Goal: Task Accomplishment & Management: Complete application form

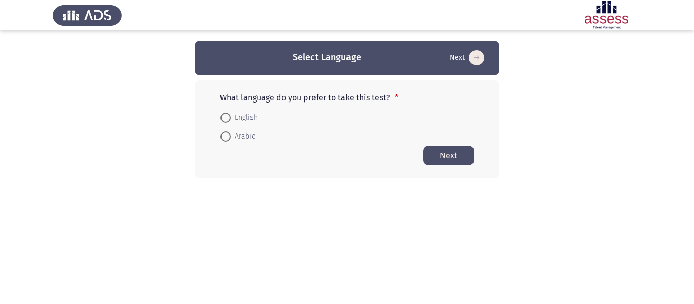
click at [236, 120] on span "English" at bounding box center [244, 118] width 27 height 12
click at [231, 120] on input "English" at bounding box center [226, 118] width 10 height 10
radio input "true"
click at [453, 157] on button "Next" at bounding box center [448, 155] width 51 height 20
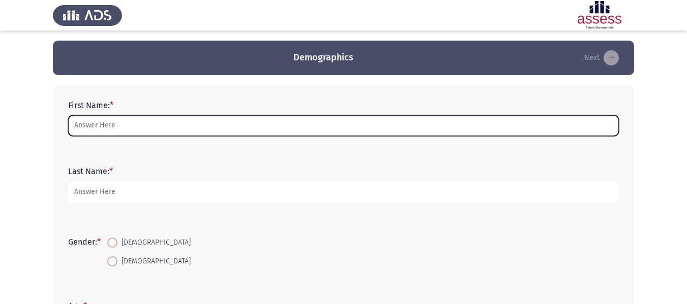
click at [158, 134] on input "First Name: *" at bounding box center [343, 125] width 550 height 21
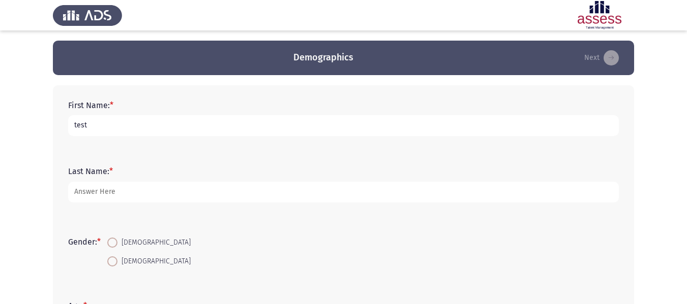
type input "test"
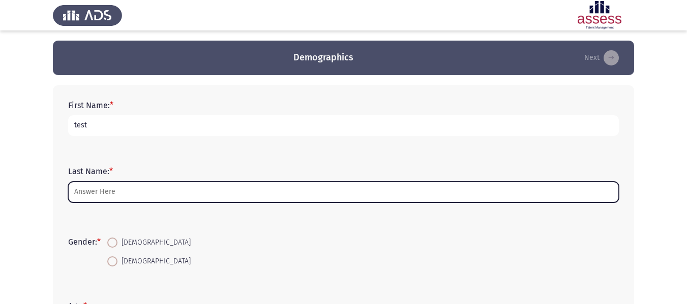
click at [124, 186] on input "Last Name: *" at bounding box center [343, 192] width 550 height 21
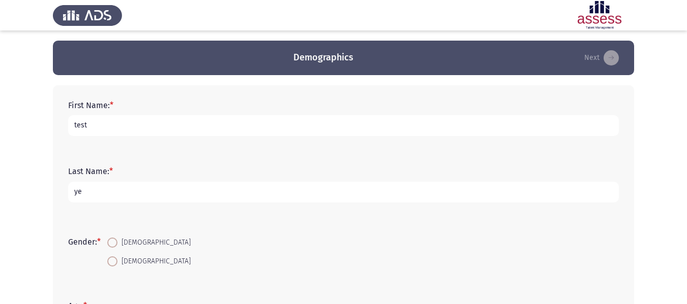
type input "y"
type input "test"
click at [122, 248] on span "[DEMOGRAPHIC_DATA]" at bounding box center [153, 243] width 73 height 12
click at [117, 248] on input "[DEMOGRAPHIC_DATA]" at bounding box center [112, 243] width 10 height 10
radio input "true"
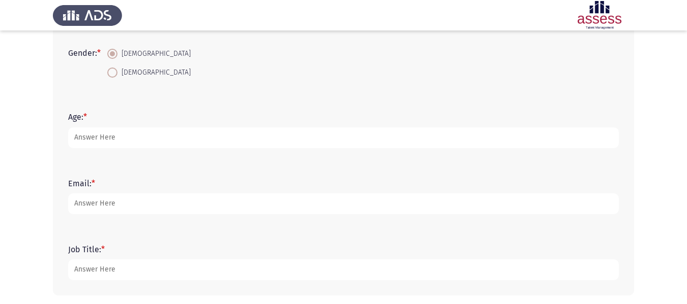
scroll to position [191, 0]
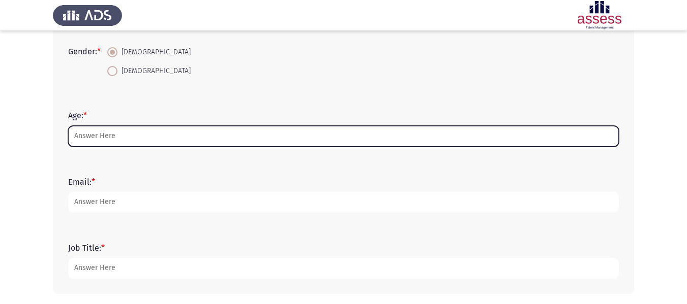
click at [101, 139] on input "Age: *" at bounding box center [343, 136] width 550 height 21
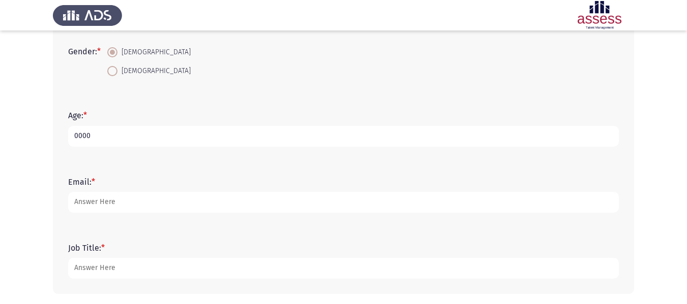
type input "0000"
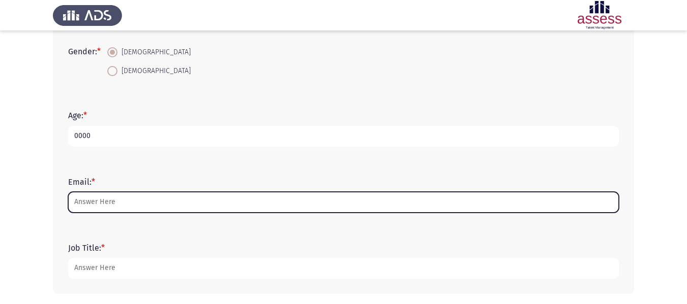
click at [106, 204] on input "Email: *" at bounding box center [343, 202] width 550 height 21
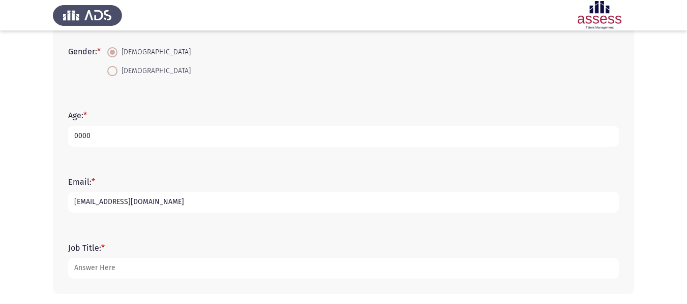
scroll to position [231, 0]
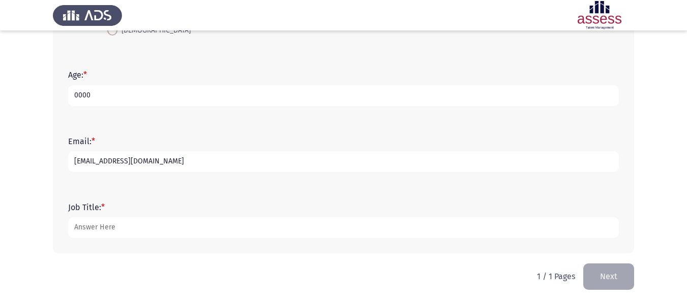
type input "[EMAIL_ADDRESS][DOMAIN_NAME]"
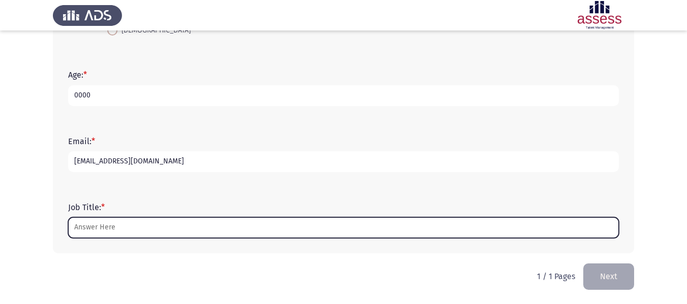
click at [94, 229] on input "Job Title: *" at bounding box center [343, 228] width 550 height 21
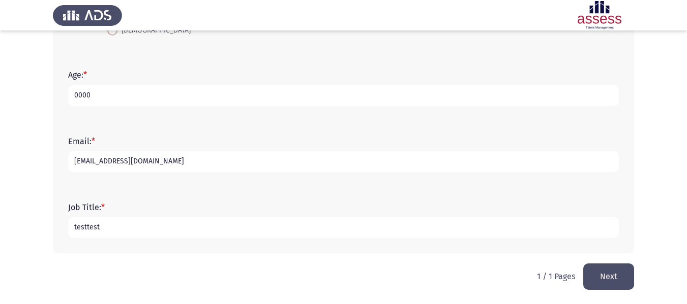
type input "testtest"
click at [605, 284] on button "Next" at bounding box center [608, 277] width 51 height 26
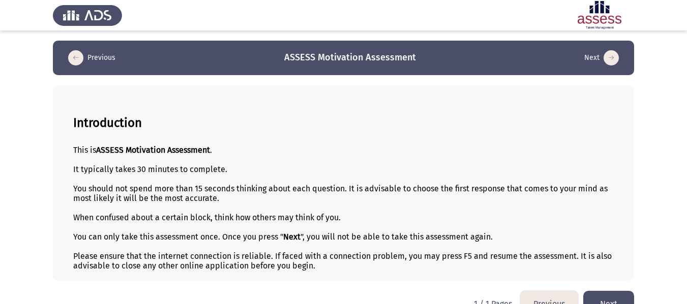
scroll to position [23, 0]
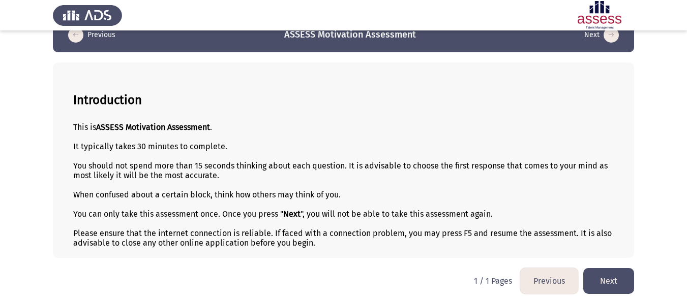
click at [600, 281] on button "Next" at bounding box center [608, 281] width 51 height 26
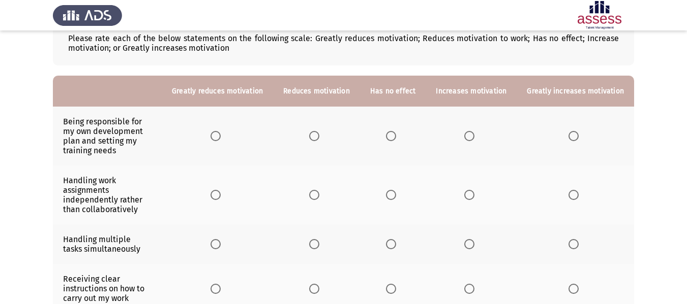
scroll to position [65, 0]
click at [574, 136] on span "Select an option" at bounding box center [573, 136] width 10 height 10
click at [574, 136] on input "Select an option" at bounding box center [573, 136] width 10 height 10
click at [573, 191] on span "Select an option" at bounding box center [573, 195] width 10 height 10
click at [573, 191] on input "Select an option" at bounding box center [573, 195] width 10 height 10
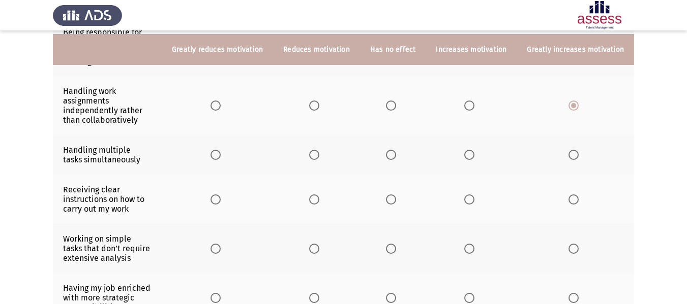
scroll to position [158, 0]
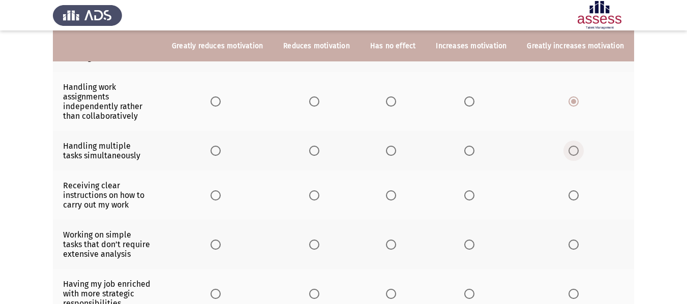
click at [570, 147] on span "Select an option" at bounding box center [573, 151] width 10 height 10
click at [570, 147] on input "Select an option" at bounding box center [573, 151] width 10 height 10
click at [574, 194] on span "Select an option" at bounding box center [573, 196] width 10 height 10
click at [574, 194] on input "Select an option" at bounding box center [573, 196] width 10 height 10
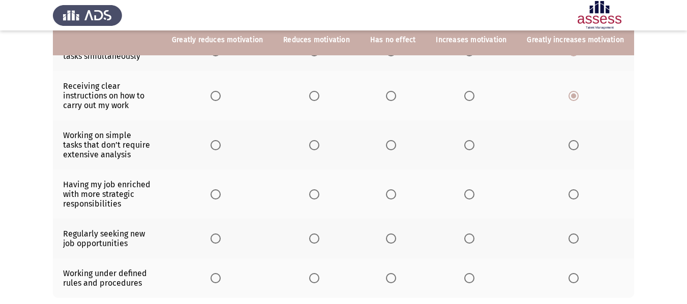
scroll to position [259, 0]
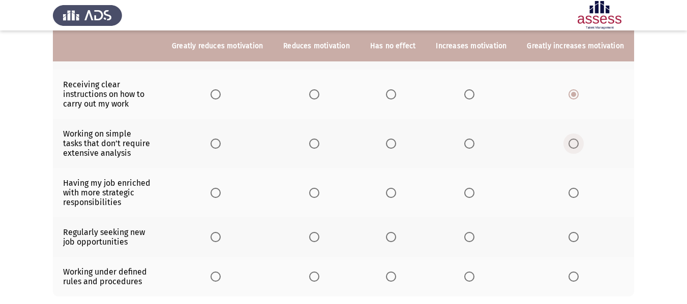
click at [574, 148] on span "Select an option" at bounding box center [573, 144] width 10 height 10
click at [574, 148] on input "Select an option" at bounding box center [573, 144] width 10 height 10
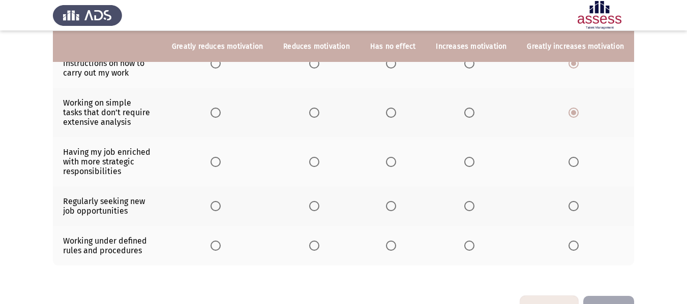
scroll to position [291, 0]
click at [578, 159] on span "Select an option" at bounding box center [573, 161] width 10 height 10
click at [578, 159] on input "Select an option" at bounding box center [573, 161] width 10 height 10
click at [580, 210] on label "Select an option" at bounding box center [575, 205] width 14 height 10
click at [578, 210] on input "Select an option" at bounding box center [573, 205] width 10 height 10
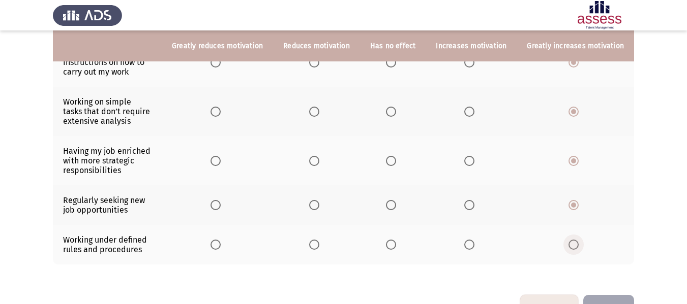
click at [575, 247] on span "Select an option" at bounding box center [573, 245] width 10 height 10
click at [575, 247] on input "Select an option" at bounding box center [573, 245] width 10 height 10
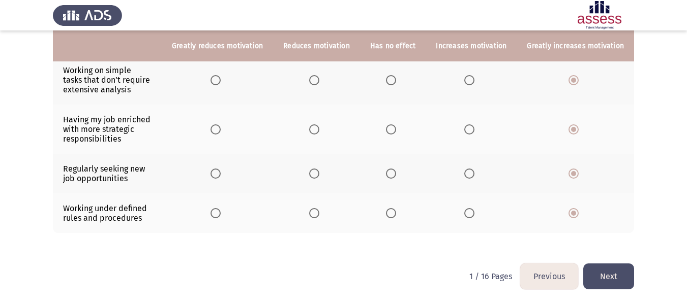
click at [607, 273] on button "Next" at bounding box center [608, 277] width 51 height 26
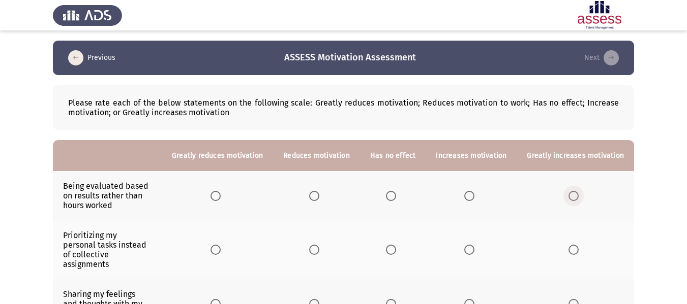
click at [573, 196] on span "Select an option" at bounding box center [573, 196] width 0 height 0
click at [574, 196] on input "Select an option" at bounding box center [573, 196] width 10 height 10
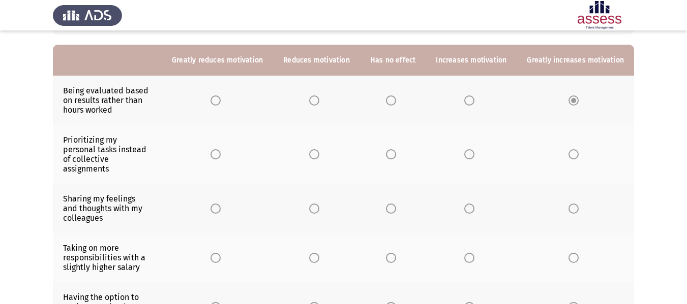
scroll to position [97, 0]
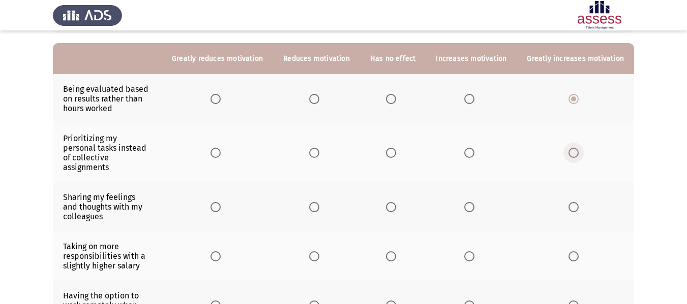
click at [573, 148] on span "Select an option" at bounding box center [573, 153] width 10 height 10
click at [573, 148] on input "Select an option" at bounding box center [573, 153] width 10 height 10
click at [574, 202] on span "Select an option" at bounding box center [573, 207] width 10 height 10
click at [574, 202] on input "Select an option" at bounding box center [573, 207] width 10 height 10
click at [571, 252] on span "Select an option" at bounding box center [573, 257] width 10 height 10
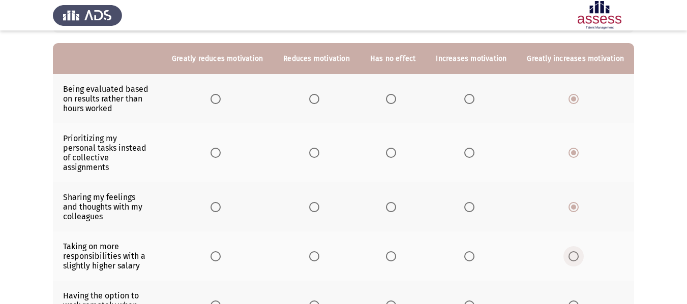
click at [571, 252] on input "Select an option" at bounding box center [573, 257] width 10 height 10
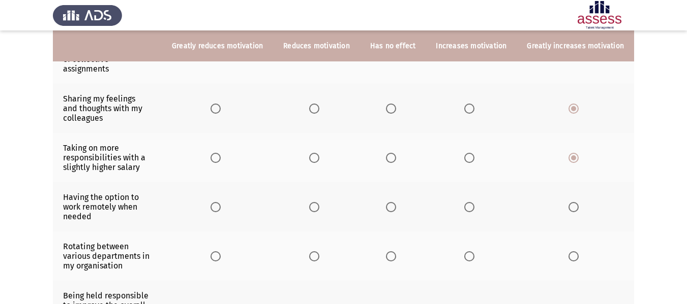
scroll to position [196, 0]
click at [572, 202] on span "Select an option" at bounding box center [573, 207] width 10 height 10
click at [572, 202] on input "Select an option" at bounding box center [573, 207] width 10 height 10
click at [574, 251] on span "Select an option" at bounding box center [573, 256] width 10 height 10
click at [574, 251] on input "Select an option" at bounding box center [573, 256] width 10 height 10
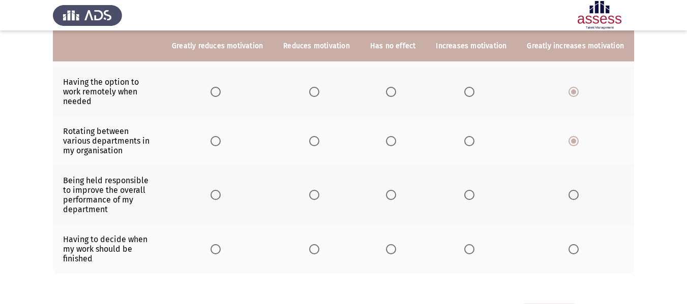
scroll to position [314, 0]
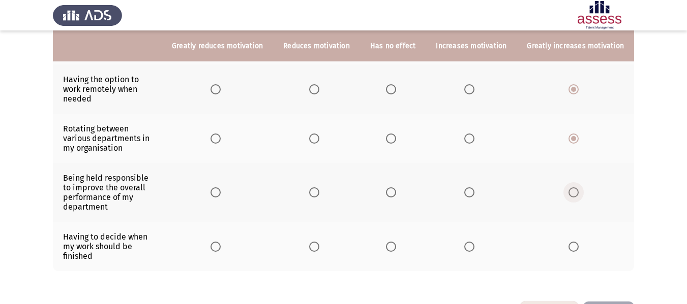
click at [574, 188] on span "Select an option" at bounding box center [573, 193] width 10 height 10
click at [574, 188] on input "Select an option" at bounding box center [573, 193] width 10 height 10
click at [572, 242] on span "Select an option" at bounding box center [573, 247] width 10 height 10
click at [572, 242] on input "Select an option" at bounding box center [573, 247] width 10 height 10
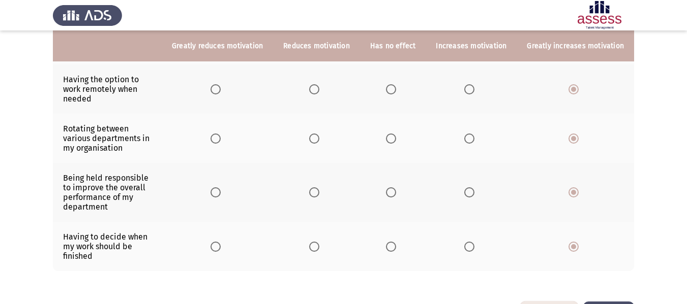
scroll to position [0, 0]
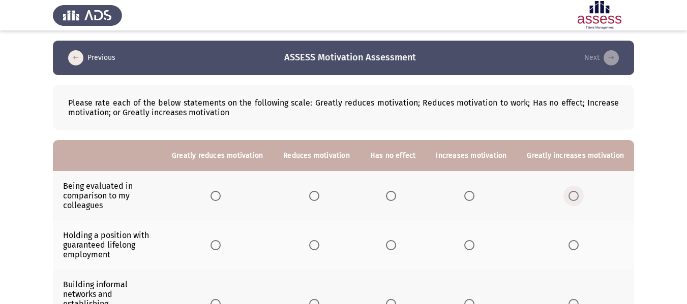
click at [577, 192] on span "Select an option" at bounding box center [573, 196] width 10 height 10
click at [577, 192] on input "Select an option" at bounding box center [573, 196] width 10 height 10
click at [574, 244] on span "Select an option" at bounding box center [573, 245] width 10 height 10
click at [574, 244] on input "Select an option" at bounding box center [573, 245] width 10 height 10
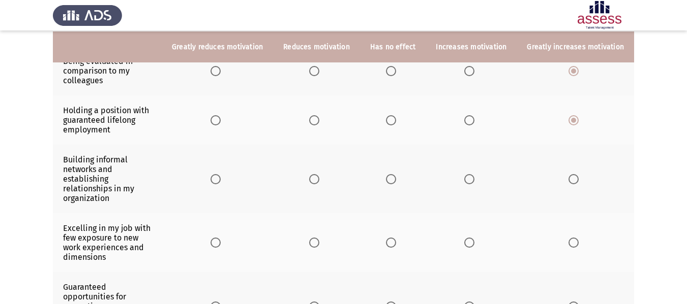
scroll to position [127, 0]
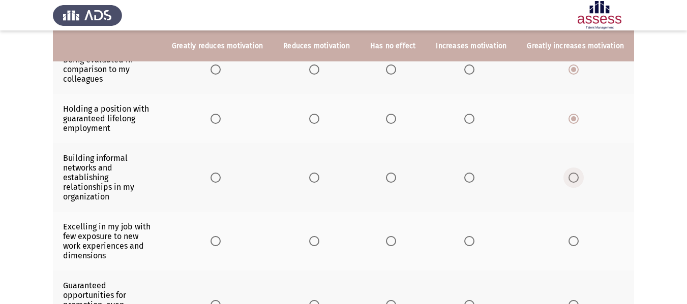
click at [576, 175] on span "Select an option" at bounding box center [573, 178] width 10 height 10
click at [576, 175] on input "Select an option" at bounding box center [573, 178] width 10 height 10
click at [577, 236] on span "Select an option" at bounding box center [573, 241] width 10 height 10
click at [577, 236] on input "Select an option" at bounding box center [573, 241] width 10 height 10
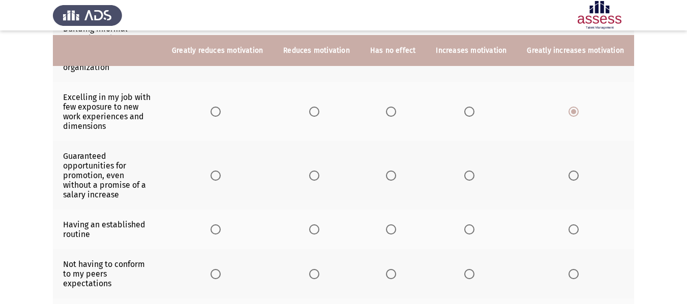
scroll to position [262, 0]
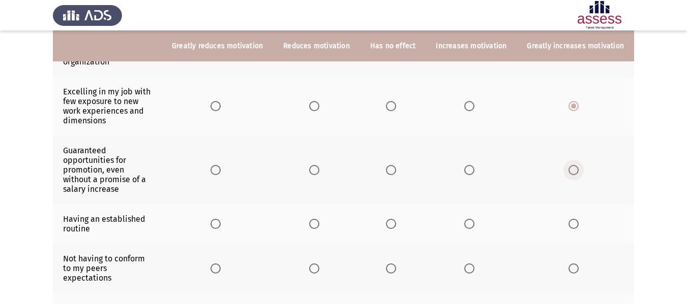
click at [572, 165] on span "Select an option" at bounding box center [573, 170] width 10 height 10
click at [572, 165] on input "Select an option" at bounding box center [573, 170] width 10 height 10
click at [571, 219] on span "Select an option" at bounding box center [573, 224] width 10 height 10
click at [571, 219] on input "Select an option" at bounding box center [573, 224] width 10 height 10
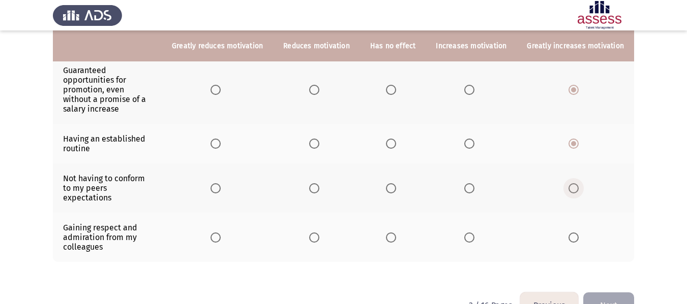
click at [573, 183] on span "Select an option" at bounding box center [573, 188] width 10 height 10
click at [573, 183] on input "Select an option" at bounding box center [573, 188] width 10 height 10
click at [580, 233] on label "Select an option" at bounding box center [575, 238] width 14 height 10
click at [578, 233] on input "Select an option" at bounding box center [573, 238] width 10 height 10
click at [615, 293] on button "Next" at bounding box center [608, 306] width 51 height 26
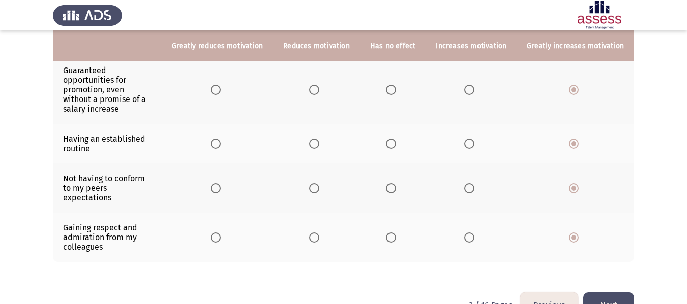
scroll to position [0, 0]
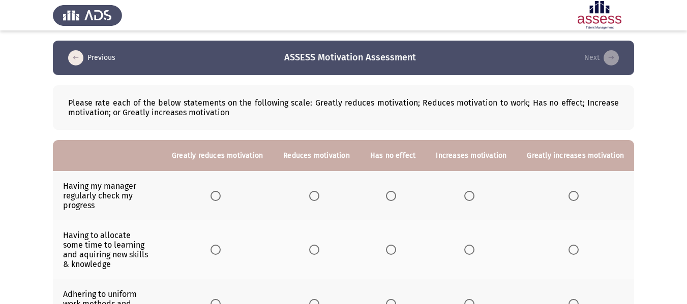
click at [471, 190] on th at bounding box center [470, 195] width 91 height 49
click at [471, 193] on span "Select an option" at bounding box center [469, 196] width 10 height 10
click at [471, 193] on input "Select an option" at bounding box center [469, 196] width 10 height 10
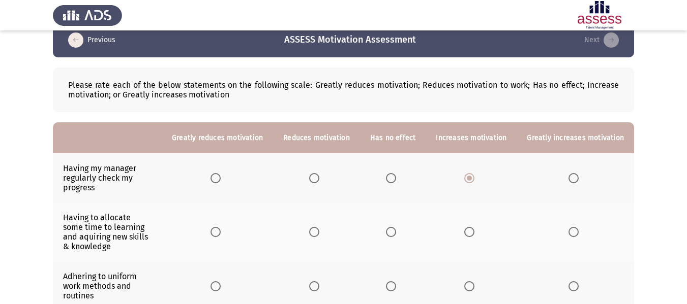
scroll to position [19, 0]
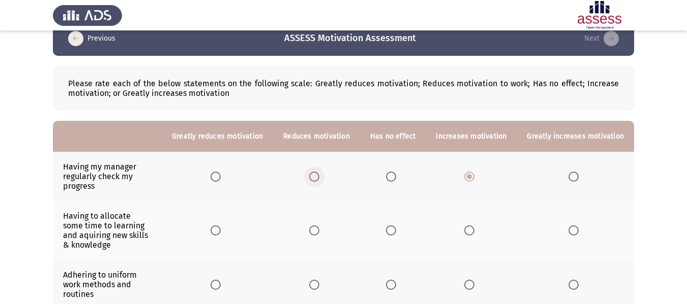
click at [316, 178] on span "Select an option" at bounding box center [314, 177] width 10 height 10
click at [316, 178] on input "Select an option" at bounding box center [314, 177] width 10 height 10
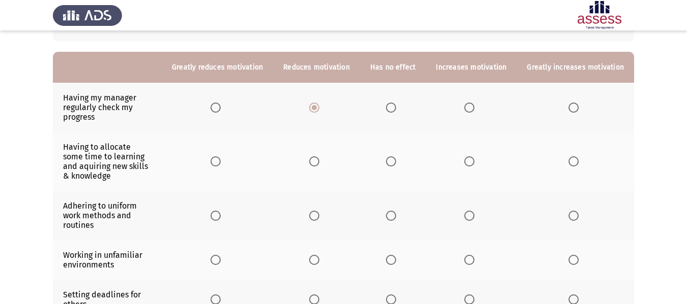
scroll to position [94, 0]
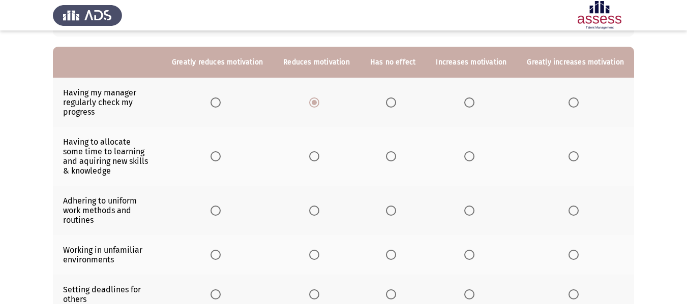
click at [319, 152] on span "Select an option" at bounding box center [314, 156] width 10 height 10
click at [319, 152] on input "Select an option" at bounding box center [314, 156] width 10 height 10
click at [319, 210] on span "Select an option" at bounding box center [314, 211] width 10 height 10
click at [319, 210] on input "Select an option" at bounding box center [314, 211] width 10 height 10
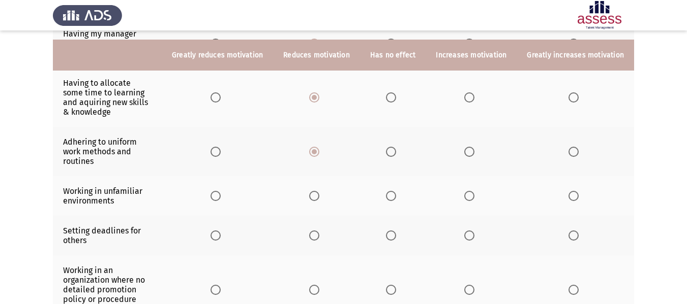
scroll to position [164, 0]
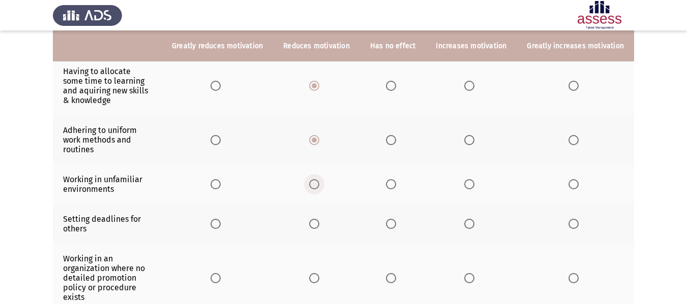
click at [317, 179] on span "Select an option" at bounding box center [314, 184] width 10 height 10
click at [317, 179] on input "Select an option" at bounding box center [314, 184] width 10 height 10
click at [319, 219] on span "Select an option" at bounding box center [314, 224] width 10 height 10
click at [319, 219] on input "Select an option" at bounding box center [314, 224] width 10 height 10
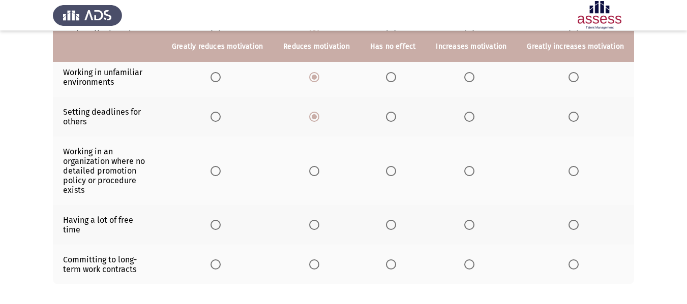
scroll to position [272, 0]
click at [571, 111] on span "Select an option" at bounding box center [573, 116] width 10 height 10
click at [571, 111] on input "Select an option" at bounding box center [573, 116] width 10 height 10
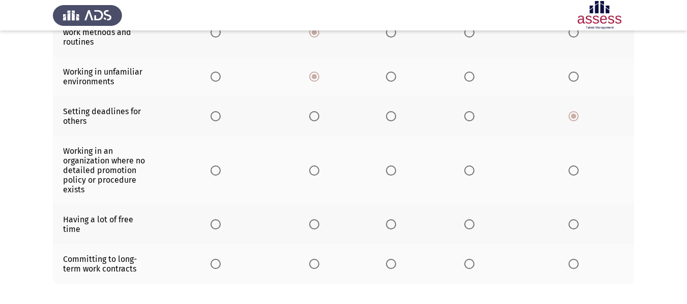
scroll to position [220, 0]
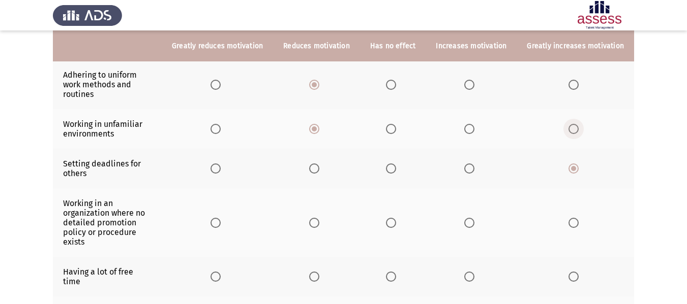
click at [572, 124] on span "Select an option" at bounding box center [573, 129] width 10 height 10
click at [572, 124] on input "Select an option" at bounding box center [573, 129] width 10 height 10
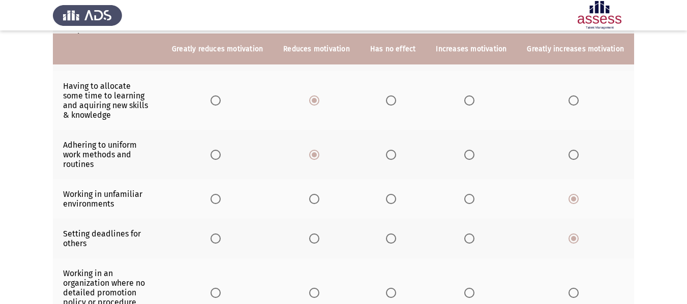
scroll to position [149, 0]
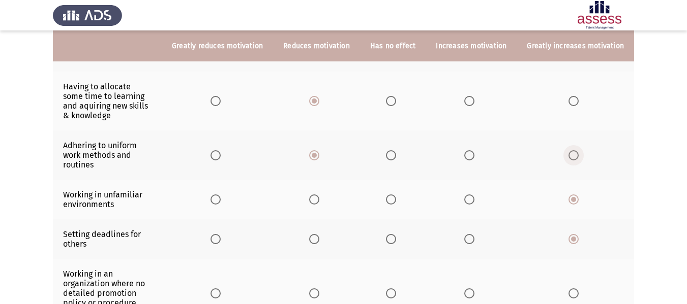
click at [575, 150] on span "Select an option" at bounding box center [573, 155] width 10 height 10
click at [575, 150] on input "Select an option" at bounding box center [573, 155] width 10 height 10
click at [575, 103] on span "Select an option" at bounding box center [573, 101] width 10 height 10
click at [575, 103] on input "Select an option" at bounding box center [573, 101] width 10 height 10
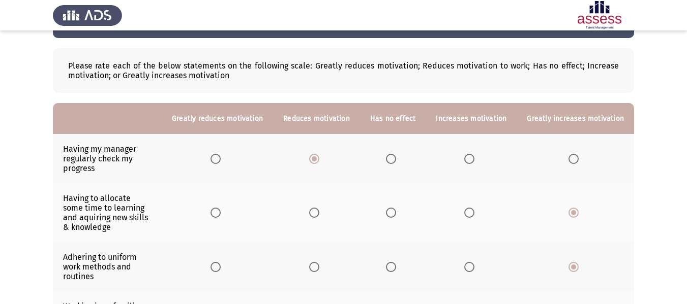
scroll to position [37, 0]
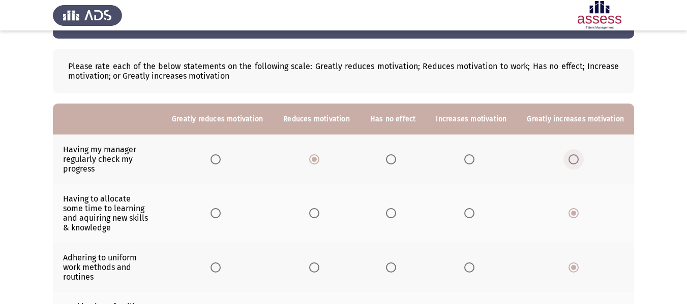
click at [578, 163] on span "Select an option" at bounding box center [573, 160] width 10 height 10
click at [578, 163] on input "Select an option" at bounding box center [573, 160] width 10 height 10
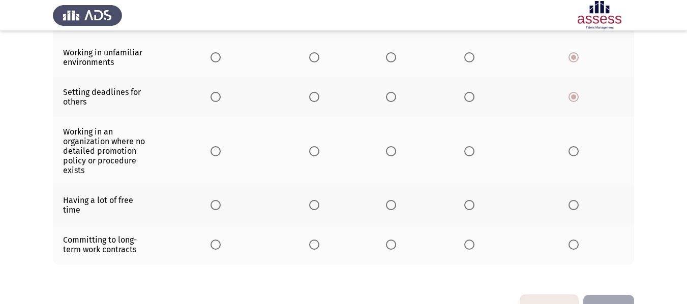
scroll to position [295, 0]
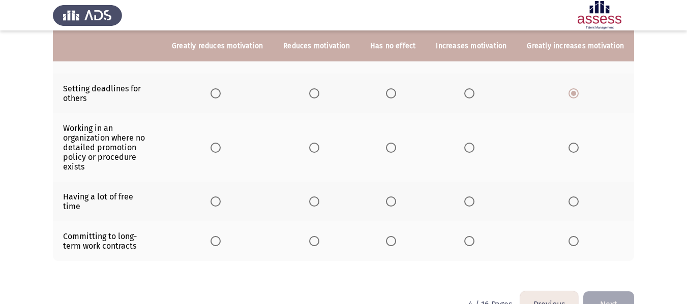
click at [573, 143] on span "Select an option" at bounding box center [573, 148] width 10 height 10
click at [573, 143] on input "Select an option" at bounding box center [573, 148] width 10 height 10
click at [576, 197] on span "Select an option" at bounding box center [573, 202] width 10 height 10
click at [576, 197] on input "Select an option" at bounding box center [573, 202] width 10 height 10
click at [573, 236] on span "Select an option" at bounding box center [573, 241] width 10 height 10
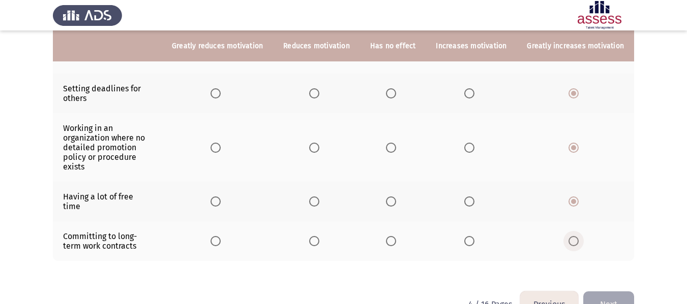
click at [573, 236] on input "Select an option" at bounding box center [573, 241] width 10 height 10
click at [601, 292] on button "Next" at bounding box center [608, 305] width 51 height 26
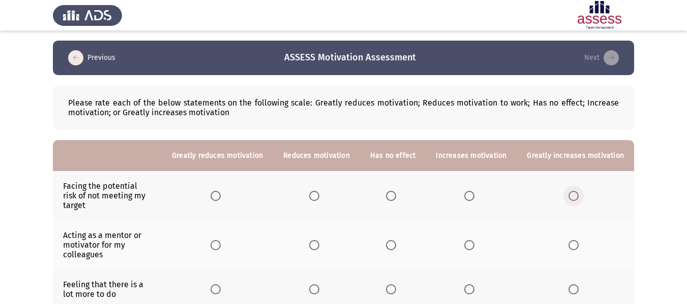
click at [574, 191] on span "Select an option" at bounding box center [573, 196] width 10 height 10
click at [574, 191] on input "Select an option" at bounding box center [573, 196] width 10 height 10
click at [573, 228] on th at bounding box center [574, 245] width 117 height 49
click at [573, 240] on span "Select an option" at bounding box center [573, 245] width 10 height 10
click at [573, 240] on input "Select an option" at bounding box center [573, 245] width 10 height 10
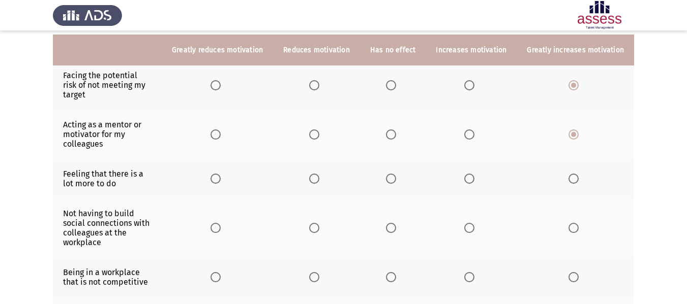
scroll to position [115, 0]
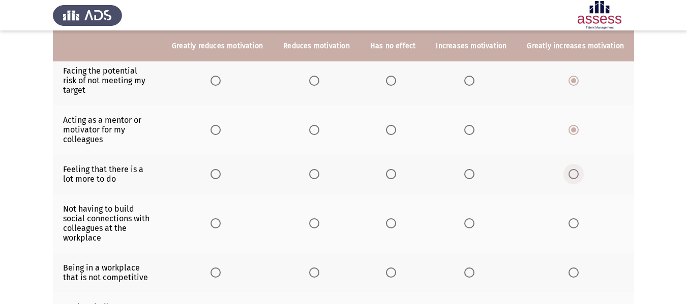
click at [575, 169] on span "Select an option" at bounding box center [573, 174] width 10 height 10
click at [575, 169] on input "Select an option" at bounding box center [573, 174] width 10 height 10
click at [577, 219] on span "Select an option" at bounding box center [573, 224] width 10 height 10
click at [577, 219] on input "Select an option" at bounding box center [573, 224] width 10 height 10
click at [576, 268] on span "Select an option" at bounding box center [573, 273] width 10 height 10
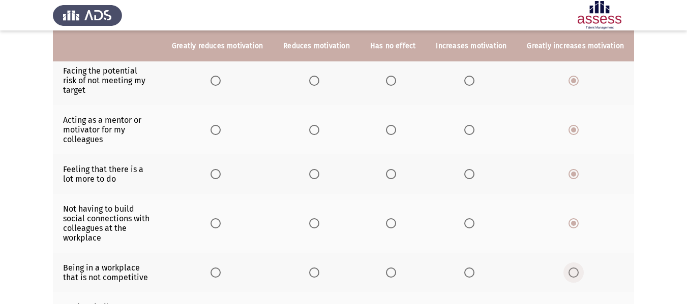
click at [576, 268] on input "Select an option" at bounding box center [573, 273] width 10 height 10
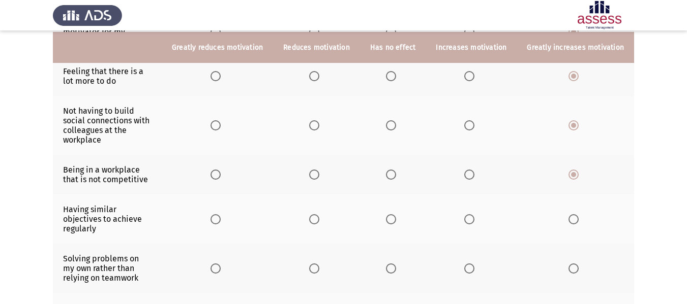
scroll to position [215, 0]
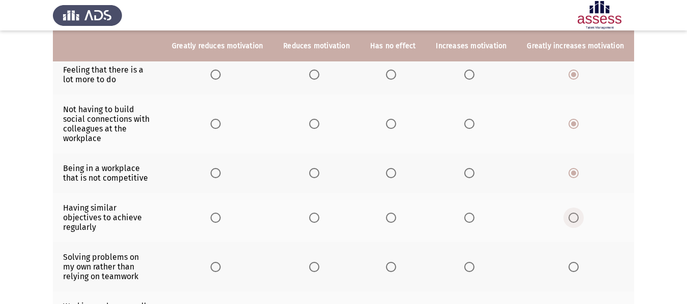
click at [572, 213] on span "Select an option" at bounding box center [573, 218] width 10 height 10
click at [572, 213] on input "Select an option" at bounding box center [573, 218] width 10 height 10
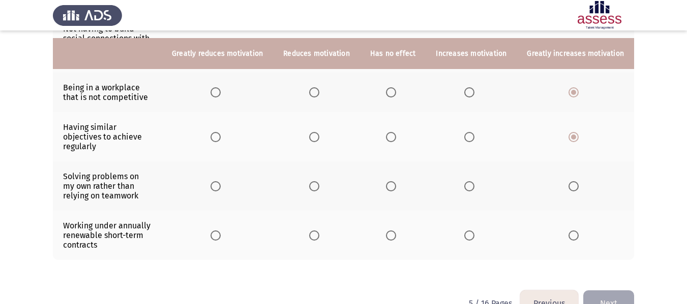
scroll to position [303, 0]
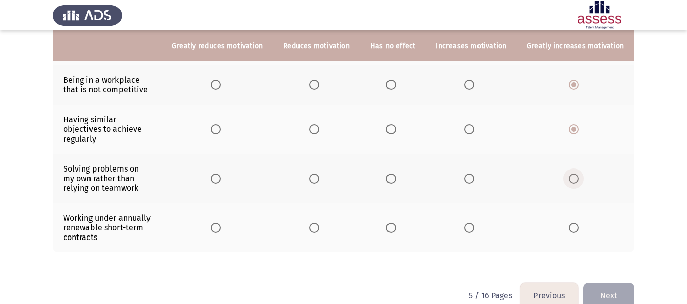
click at [575, 174] on span "Select an option" at bounding box center [573, 179] width 10 height 10
click at [575, 174] on input "Select an option" at bounding box center [573, 179] width 10 height 10
click at [572, 223] on span "Select an option" at bounding box center [573, 228] width 10 height 10
click at [572, 223] on input "Select an option" at bounding box center [573, 228] width 10 height 10
click at [607, 284] on button "Next" at bounding box center [608, 296] width 51 height 26
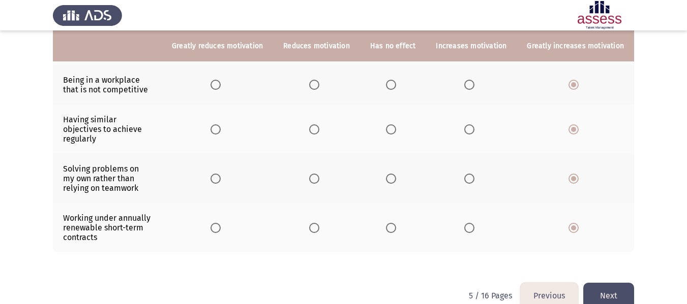
scroll to position [0, 0]
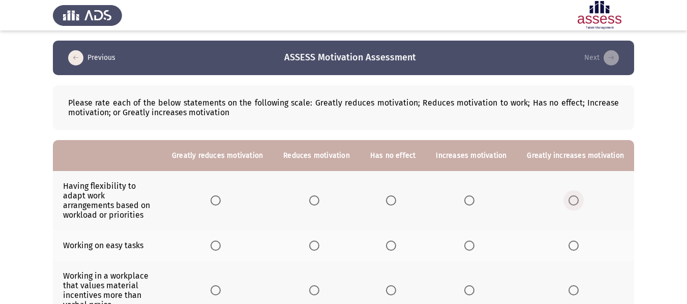
click at [577, 196] on span "Select an option" at bounding box center [573, 201] width 10 height 10
click at [577, 196] on input "Select an option" at bounding box center [573, 201] width 10 height 10
click at [574, 241] on span "Select an option" at bounding box center [573, 246] width 10 height 10
click at [574, 241] on input "Select an option" at bounding box center [573, 246] width 10 height 10
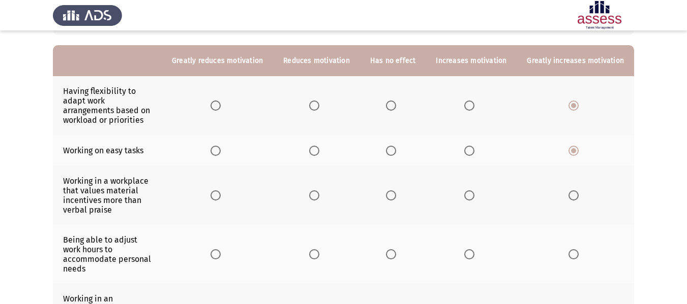
scroll to position [96, 0]
click at [569, 190] on span "Select an option" at bounding box center [573, 195] width 10 height 10
click at [569, 190] on input "Select an option" at bounding box center [573, 195] width 10 height 10
click at [575, 249] on span "Select an option" at bounding box center [573, 254] width 10 height 10
click at [575, 249] on input "Select an option" at bounding box center [573, 254] width 10 height 10
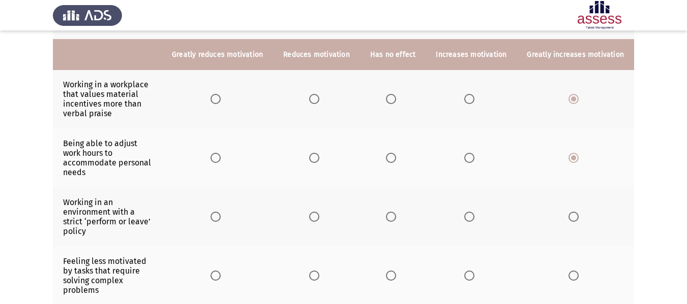
scroll to position [201, 0]
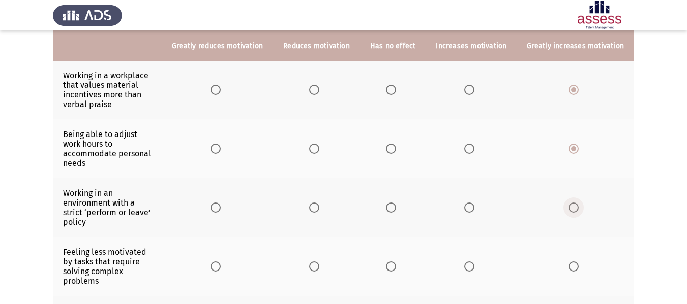
click at [571, 203] on span "Select an option" at bounding box center [573, 208] width 10 height 10
click at [571, 203] on input "Select an option" at bounding box center [573, 208] width 10 height 10
click at [575, 262] on span "Select an option" at bounding box center [573, 267] width 10 height 10
click at [575, 262] on input "Select an option" at bounding box center [573, 267] width 10 height 10
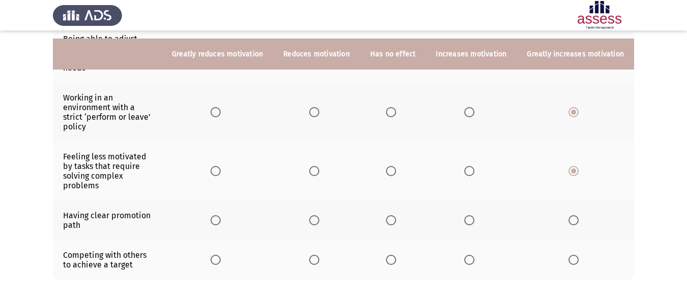
scroll to position [304, 0]
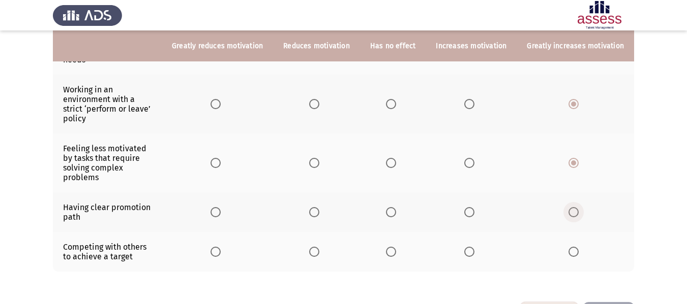
click at [574, 207] on span "Select an option" at bounding box center [573, 212] width 10 height 10
click at [574, 207] on input "Select an option" at bounding box center [573, 212] width 10 height 10
click at [574, 247] on span "Select an option" at bounding box center [573, 252] width 10 height 10
click at [574, 247] on input "Select an option" at bounding box center [573, 252] width 10 height 10
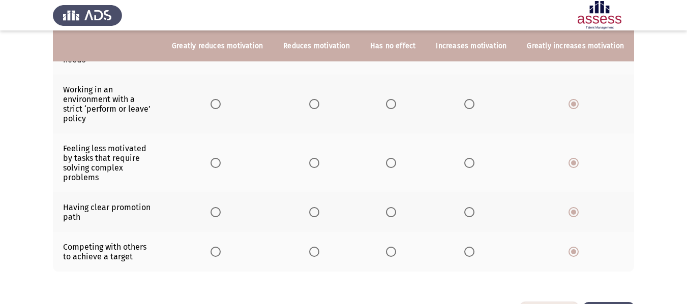
scroll to position [0, 0]
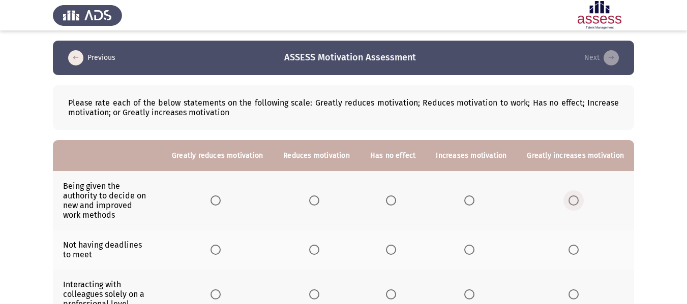
click at [575, 199] on span "Select an option" at bounding box center [573, 201] width 10 height 10
click at [575, 199] on input "Select an option" at bounding box center [573, 201] width 10 height 10
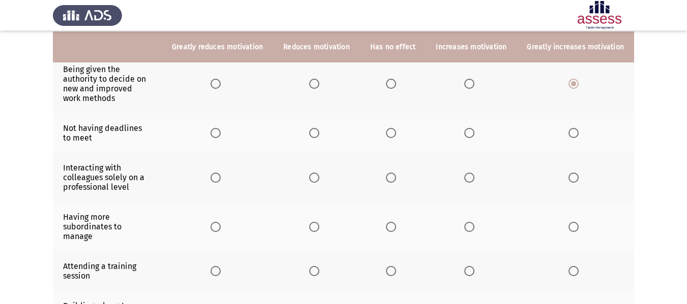
scroll to position [118, 0]
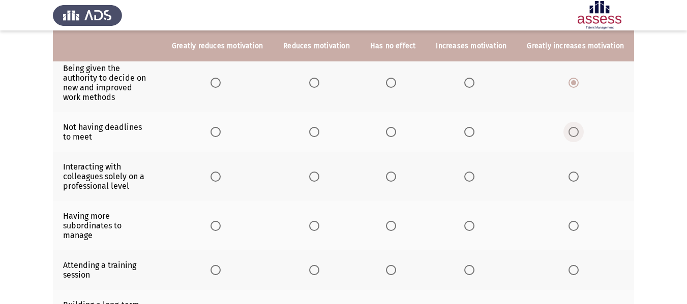
click at [573, 127] on span "Select an option" at bounding box center [573, 132] width 10 height 10
click at [573, 127] on input "Select an option" at bounding box center [573, 132] width 10 height 10
click at [575, 172] on span "Select an option" at bounding box center [573, 177] width 10 height 10
click at [575, 172] on input "Select an option" at bounding box center [573, 177] width 10 height 10
click at [576, 205] on th at bounding box center [574, 225] width 117 height 49
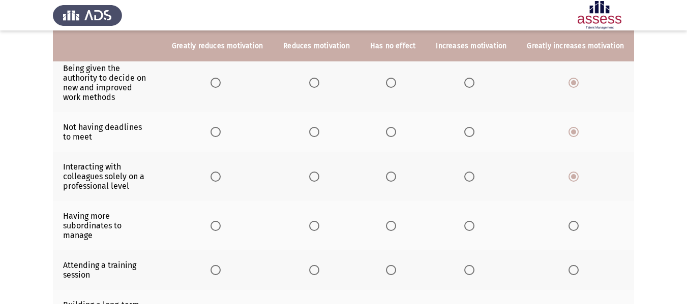
click at [576, 205] on th at bounding box center [574, 225] width 117 height 49
click at [574, 221] on span "Select an option" at bounding box center [573, 226] width 10 height 10
click at [574, 221] on input "Select an option" at bounding box center [573, 226] width 10 height 10
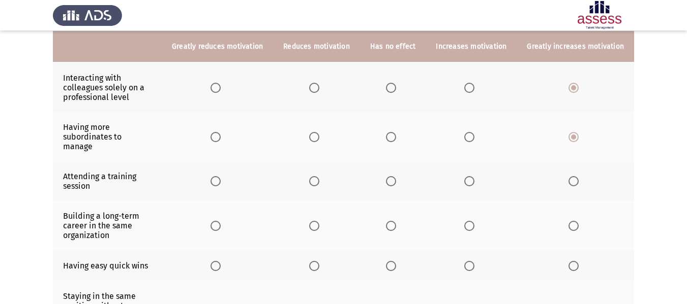
scroll to position [207, 0]
click at [575, 176] on span "Select an option" at bounding box center [573, 181] width 10 height 10
click at [575, 176] on input "Select an option" at bounding box center [573, 181] width 10 height 10
click at [575, 221] on span "Select an option" at bounding box center [573, 226] width 10 height 10
click at [575, 221] on input "Select an option" at bounding box center [573, 226] width 10 height 10
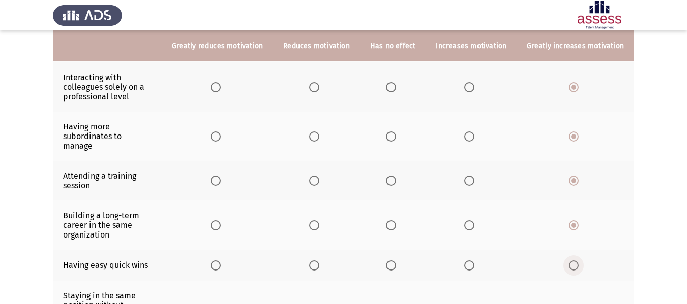
click at [573, 261] on span "Select an option" at bounding box center [573, 266] width 10 height 10
click at [573, 261] on input "Select an option" at bounding box center [573, 266] width 10 height 10
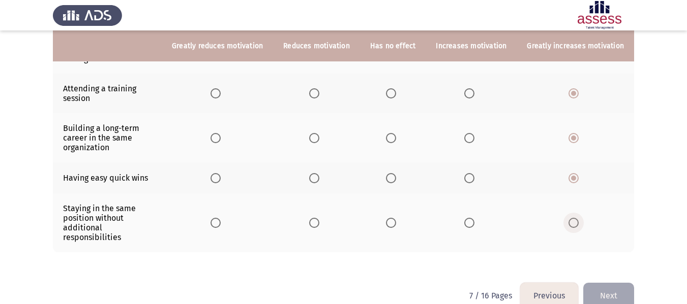
click at [577, 218] on span "Select an option" at bounding box center [573, 223] width 10 height 10
click at [577, 218] on input "Select an option" at bounding box center [573, 223] width 10 height 10
click at [614, 283] on button "Next" at bounding box center [608, 296] width 51 height 26
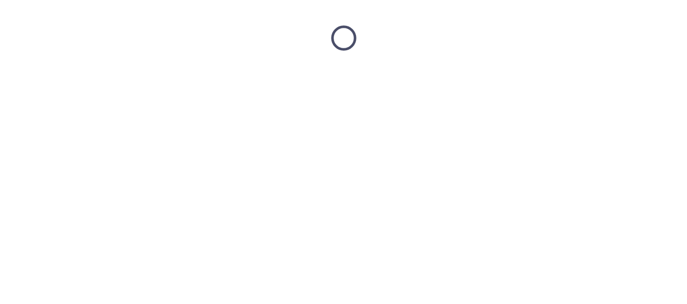
scroll to position [0, 0]
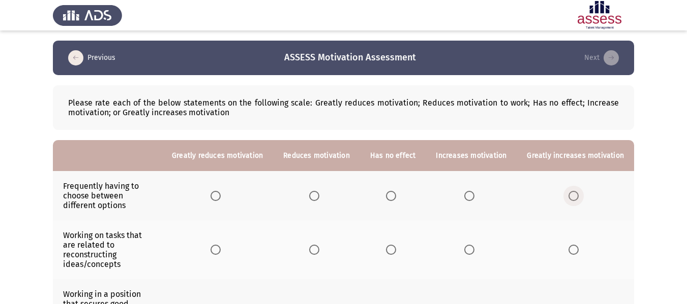
click at [572, 200] on span "Select an option" at bounding box center [573, 196] width 10 height 10
click at [572, 200] on input "Select an option" at bounding box center [573, 196] width 10 height 10
click at [575, 245] on span "Select an option" at bounding box center [573, 250] width 10 height 10
click at [575, 245] on input "Select an option" at bounding box center [573, 250] width 10 height 10
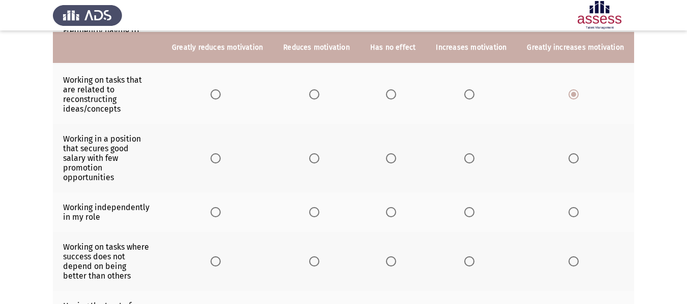
scroll to position [157, 0]
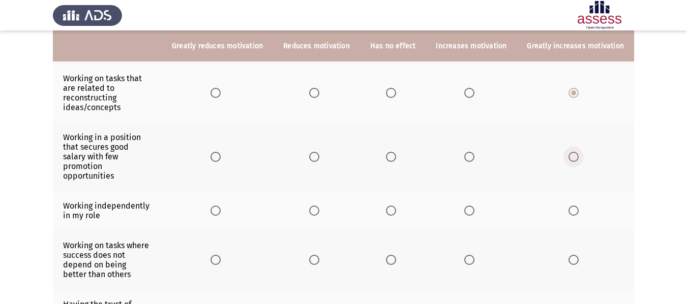
click at [575, 152] on span "Select an option" at bounding box center [573, 157] width 10 height 10
click at [575, 152] on input "Select an option" at bounding box center [573, 157] width 10 height 10
click at [575, 206] on span "Select an option" at bounding box center [573, 211] width 10 height 10
click at [575, 206] on input "Select an option" at bounding box center [573, 211] width 10 height 10
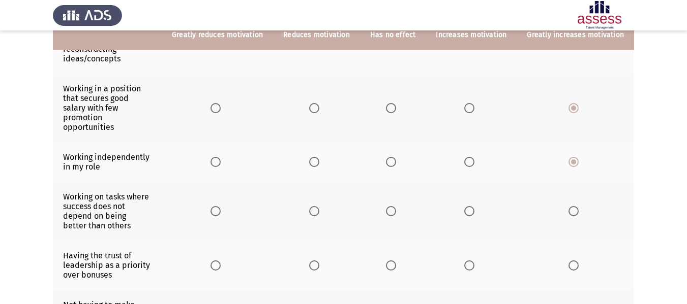
scroll to position [206, 0]
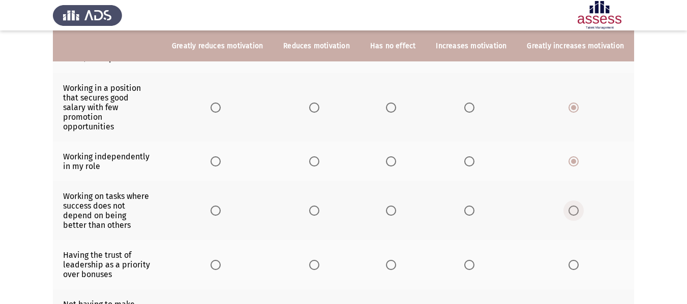
click at [575, 206] on span "Select an option" at bounding box center [573, 211] width 10 height 10
click at [575, 206] on input "Select an option" at bounding box center [573, 211] width 10 height 10
click at [576, 260] on span "Select an option" at bounding box center [573, 265] width 10 height 10
click at [576, 260] on input "Select an option" at bounding box center [573, 265] width 10 height 10
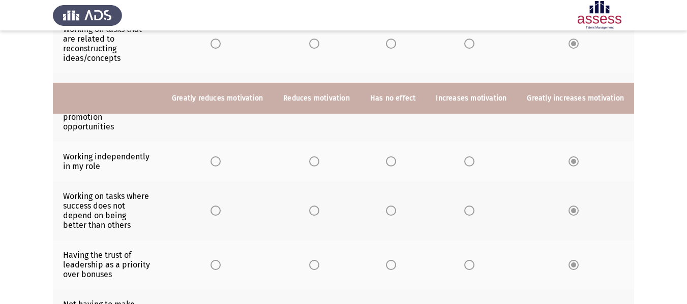
scroll to position [342, 0]
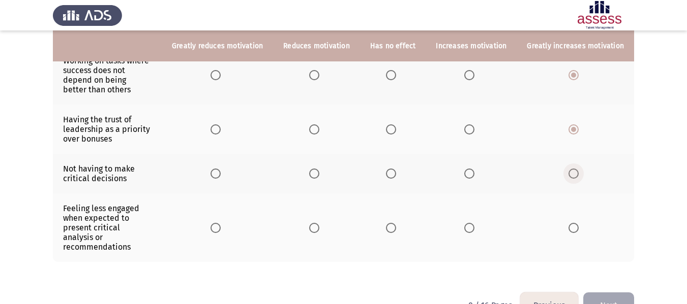
click at [576, 169] on span "Select an option" at bounding box center [573, 174] width 10 height 10
click at [576, 169] on input "Select an option" at bounding box center [573, 174] width 10 height 10
click at [573, 228] on span "Select an option" at bounding box center [573, 228] width 0 height 0
click at [574, 223] on input "Select an option" at bounding box center [573, 228] width 10 height 10
click at [611, 293] on button "Next" at bounding box center [608, 306] width 51 height 26
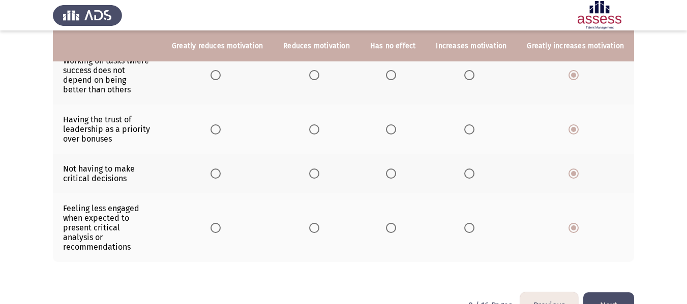
scroll to position [0, 0]
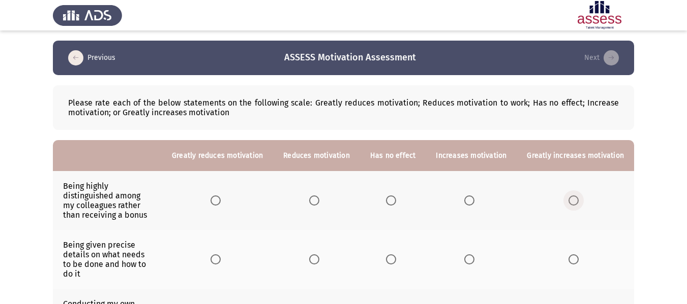
click at [576, 199] on span "Select an option" at bounding box center [573, 201] width 10 height 10
click at [576, 199] on input "Select an option" at bounding box center [573, 201] width 10 height 10
click at [572, 255] on span "Select an option" at bounding box center [573, 260] width 10 height 10
click at [572, 255] on input "Select an option" at bounding box center [573, 260] width 10 height 10
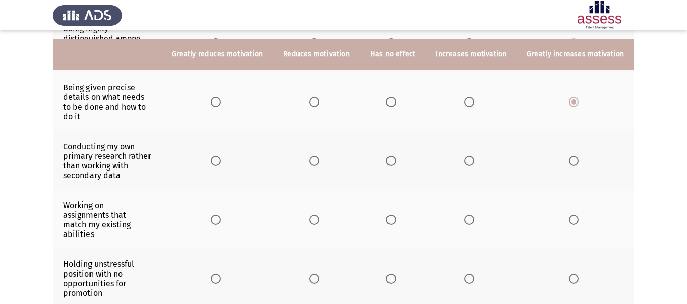
scroll to position [168, 0]
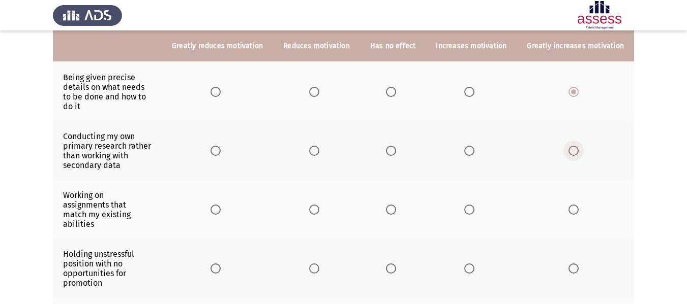
click at [577, 146] on span "Select an option" at bounding box center [573, 151] width 10 height 10
click at [577, 146] on input "Select an option" at bounding box center [573, 151] width 10 height 10
click at [578, 205] on span "Select an option" at bounding box center [573, 210] width 10 height 10
click at [578, 205] on input "Select an option" at bounding box center [573, 210] width 10 height 10
click at [572, 264] on span "Select an option" at bounding box center [573, 269] width 10 height 10
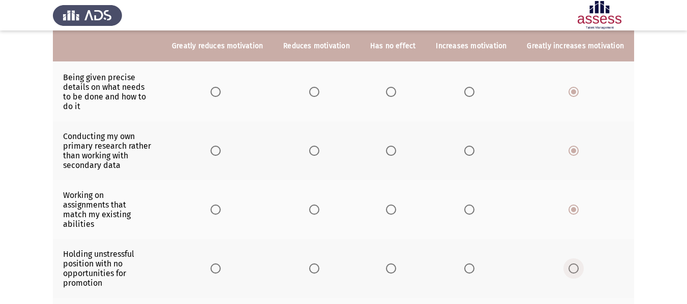
click at [572, 264] on input "Select an option" at bounding box center [573, 269] width 10 height 10
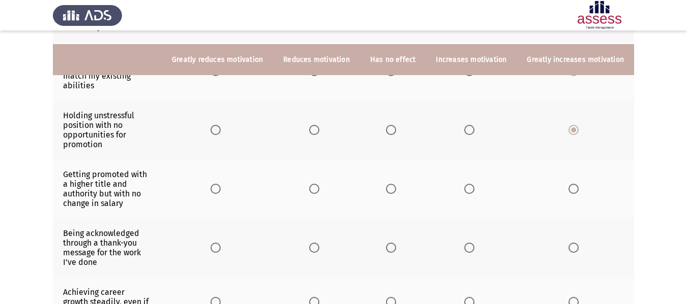
scroll to position [323, 0]
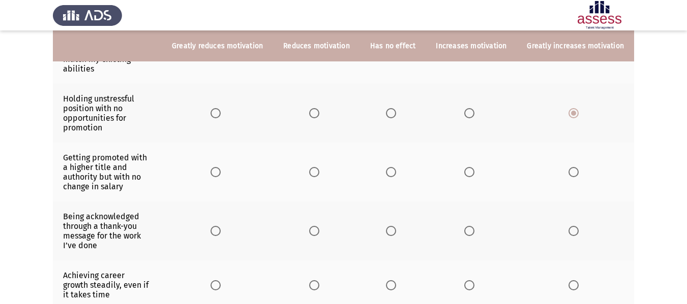
click at [572, 167] on span "Select an option" at bounding box center [573, 172] width 10 height 10
click at [572, 167] on input "Select an option" at bounding box center [573, 172] width 10 height 10
click at [574, 226] on span "Select an option" at bounding box center [573, 231] width 10 height 10
click at [574, 226] on input "Select an option" at bounding box center [573, 231] width 10 height 10
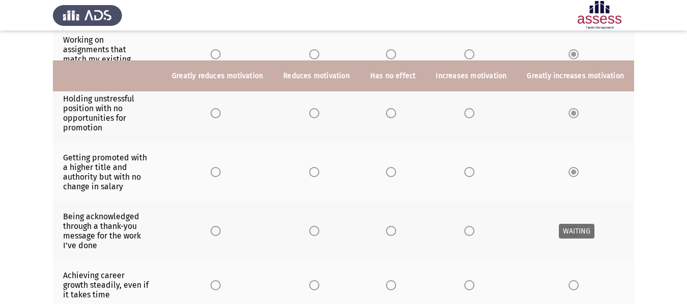
scroll to position [381, 0]
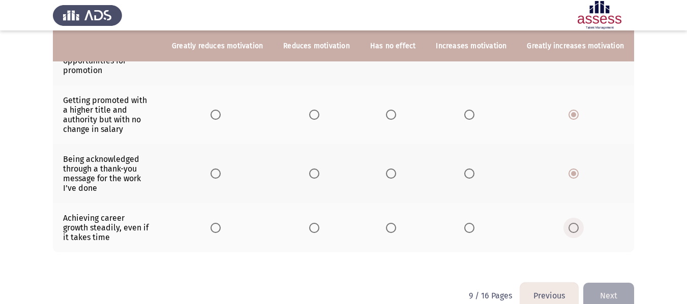
click at [575, 223] on span "Select an option" at bounding box center [573, 228] width 10 height 10
click at [575, 223] on input "Select an option" at bounding box center [573, 228] width 10 height 10
click at [619, 283] on button "Next" at bounding box center [608, 296] width 51 height 26
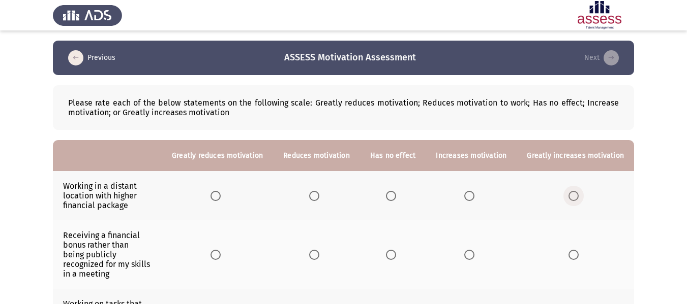
click at [577, 198] on span "Select an option" at bounding box center [573, 196] width 10 height 10
click at [577, 198] on input "Select an option" at bounding box center [573, 196] width 10 height 10
click at [574, 254] on span "Select an option" at bounding box center [573, 255] width 10 height 10
click at [574, 254] on input "Select an option" at bounding box center [573, 255] width 10 height 10
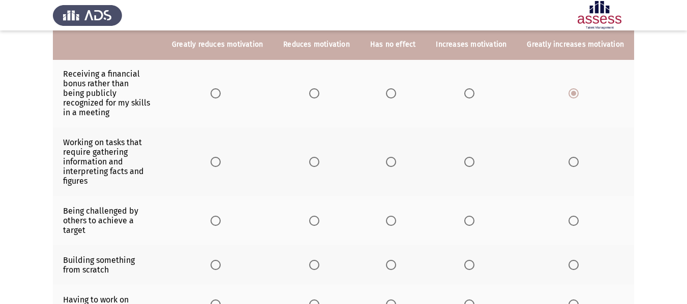
scroll to position [164, 0]
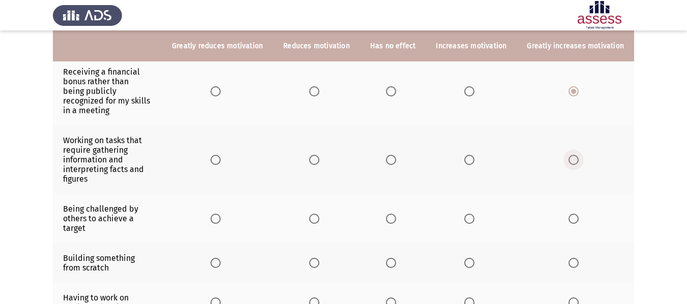
click at [574, 155] on span "Select an option" at bounding box center [573, 160] width 10 height 10
click at [574, 155] on input "Select an option" at bounding box center [573, 160] width 10 height 10
click at [575, 214] on span "Select an option" at bounding box center [573, 219] width 10 height 10
click at [575, 214] on input "Select an option" at bounding box center [573, 219] width 10 height 10
click at [574, 252] on th at bounding box center [574, 263] width 117 height 40
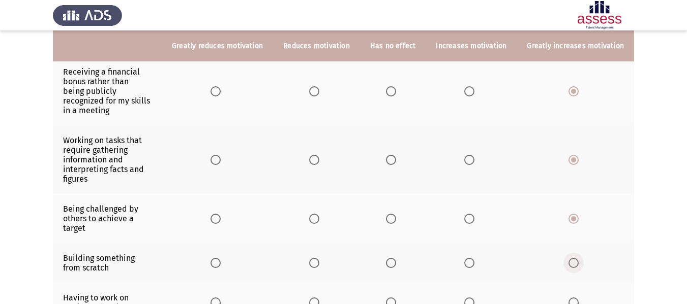
click at [574, 258] on span "Select an option" at bounding box center [573, 263] width 10 height 10
click at [574, 258] on input "Select an option" at bounding box center [573, 263] width 10 height 10
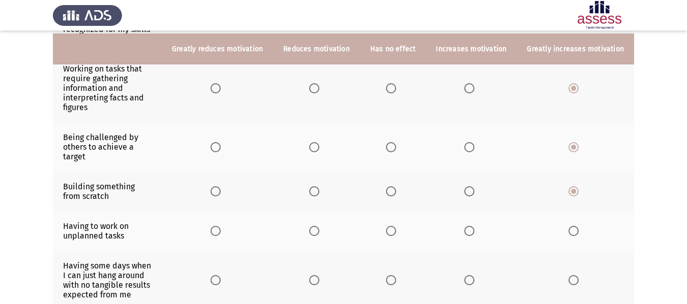
scroll to position [239, 0]
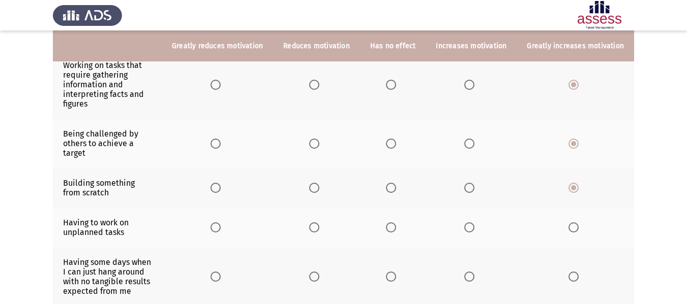
click at [574, 223] on span "Select an option" at bounding box center [573, 228] width 10 height 10
click at [574, 223] on input "Select an option" at bounding box center [573, 228] width 10 height 10
click at [571, 272] on span "Select an option" at bounding box center [573, 277] width 10 height 10
click at [571, 272] on input "Select an option" at bounding box center [573, 277] width 10 height 10
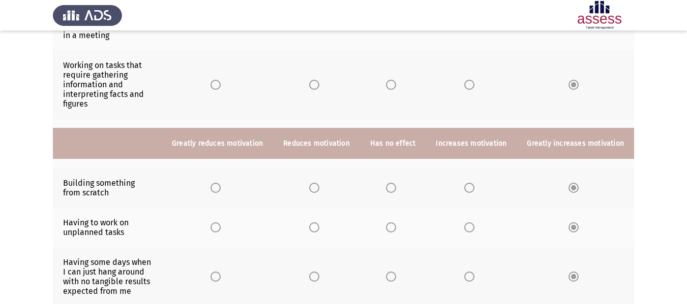
scroll to position [342, 0]
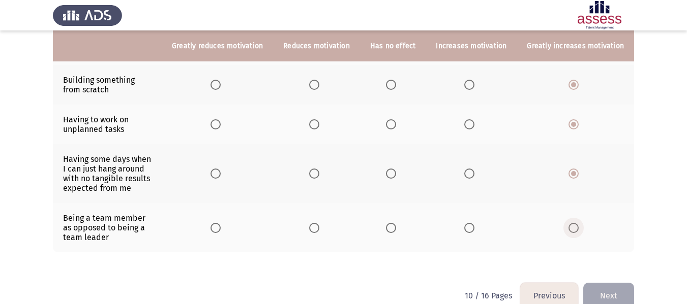
click at [575, 223] on span "Select an option" at bounding box center [573, 228] width 10 height 10
click at [575, 223] on input "Select an option" at bounding box center [573, 228] width 10 height 10
click at [609, 283] on button "Next" at bounding box center [608, 296] width 51 height 26
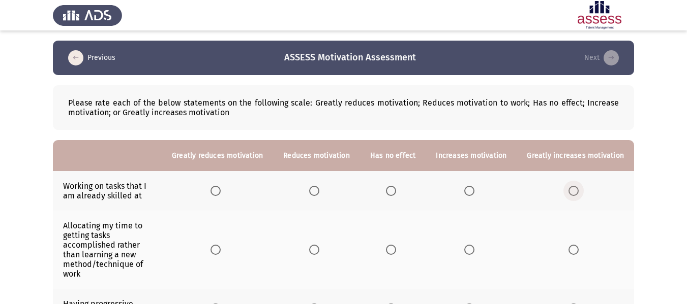
click at [575, 189] on span "Select an option" at bounding box center [573, 191] width 10 height 10
click at [575, 189] on input "Select an option" at bounding box center [573, 191] width 10 height 10
click at [573, 248] on span "Select an option" at bounding box center [573, 250] width 10 height 10
click at [573, 248] on input "Select an option" at bounding box center [573, 250] width 10 height 10
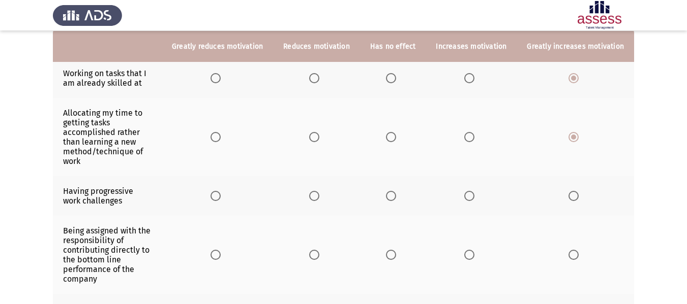
scroll to position [113, 0]
click at [574, 197] on span "Select an option" at bounding box center [573, 196] width 10 height 10
click at [574, 197] on input "Select an option" at bounding box center [573, 196] width 10 height 10
click at [575, 253] on span "Select an option" at bounding box center [573, 255] width 10 height 10
click at [575, 253] on input "Select an option" at bounding box center [573, 255] width 10 height 10
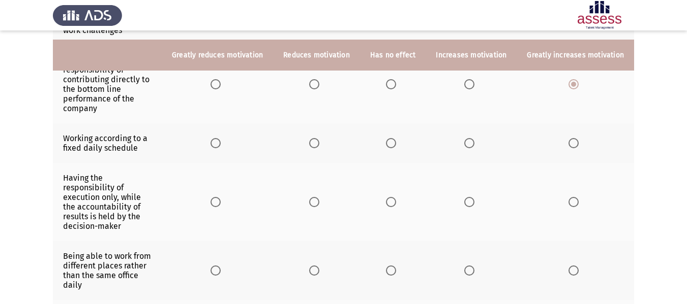
scroll to position [300, 0]
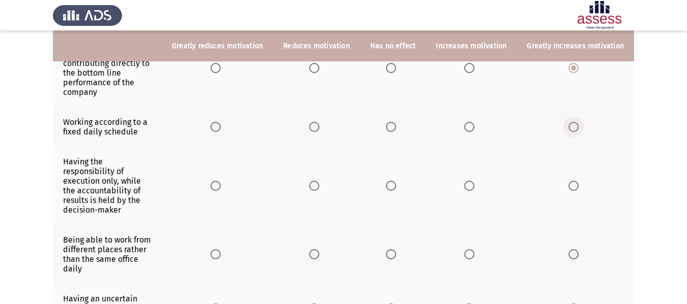
click at [574, 129] on span "Select an option" at bounding box center [573, 127] width 10 height 10
click at [574, 129] on input "Select an option" at bounding box center [573, 127] width 10 height 10
click at [577, 181] on span "Select an option" at bounding box center [573, 186] width 10 height 10
click at [577, 181] on input "Select an option" at bounding box center [573, 186] width 10 height 10
click at [576, 250] on span "Select an option" at bounding box center [573, 255] width 10 height 10
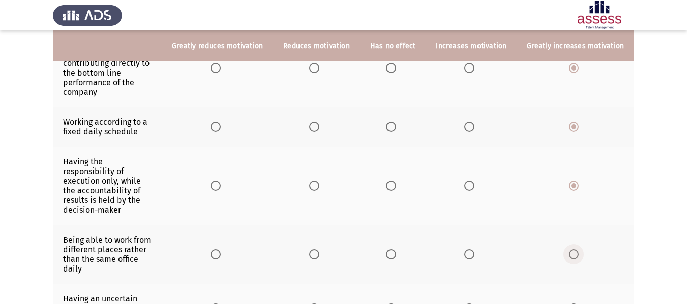
click at [576, 250] on input "Select an option" at bounding box center [573, 255] width 10 height 10
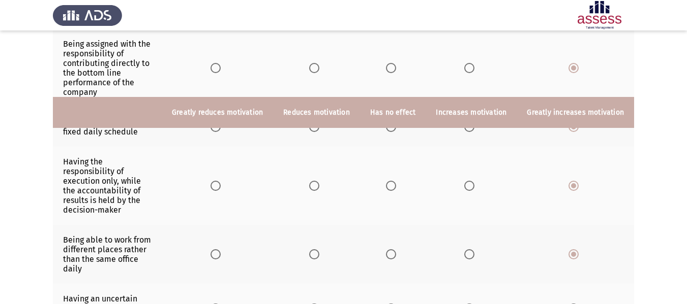
scroll to position [371, 0]
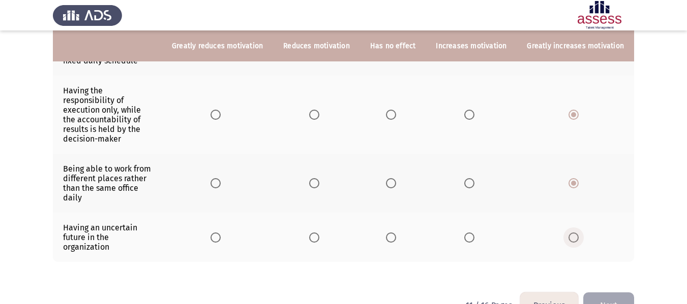
click at [574, 233] on span "Select an option" at bounding box center [573, 238] width 10 height 10
click at [574, 233] on input "Select an option" at bounding box center [573, 238] width 10 height 10
click at [610, 293] on button "Next" at bounding box center [608, 306] width 51 height 26
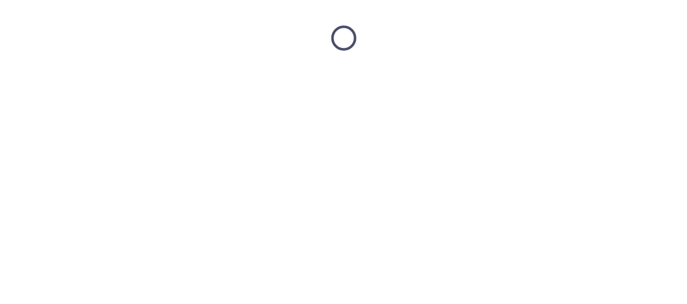
scroll to position [0, 0]
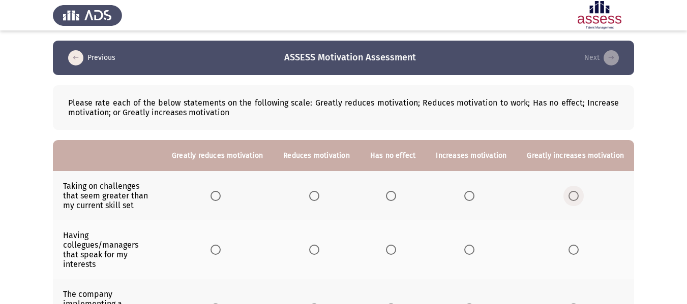
click at [574, 191] on span "Select an option" at bounding box center [573, 196] width 10 height 10
click at [574, 191] on input "Select an option" at bounding box center [573, 196] width 10 height 10
click at [575, 249] on span "Select an option" at bounding box center [573, 250] width 10 height 10
click at [575, 249] on input "Select an option" at bounding box center [573, 250] width 10 height 10
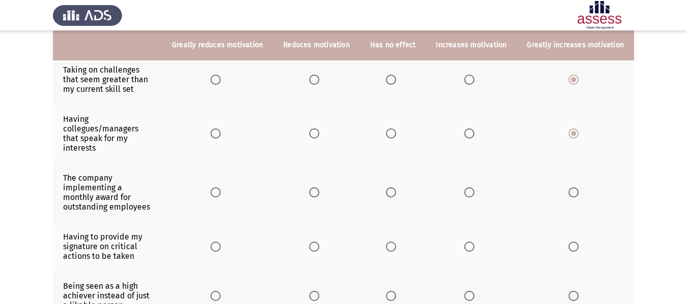
scroll to position [117, 0]
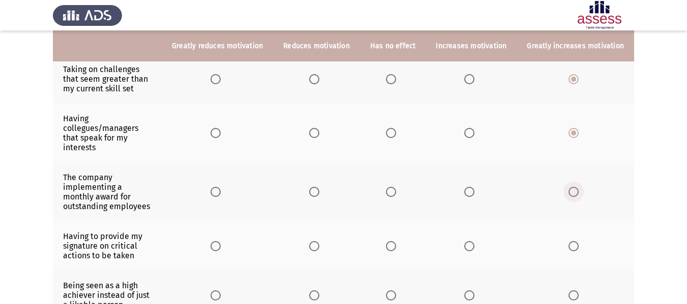
click at [573, 187] on span "Select an option" at bounding box center [573, 192] width 10 height 10
click at [573, 187] on input "Select an option" at bounding box center [573, 192] width 10 height 10
click at [573, 241] on span "Select an option" at bounding box center [573, 246] width 10 height 10
click at [573, 241] on input "Select an option" at bounding box center [573, 246] width 10 height 10
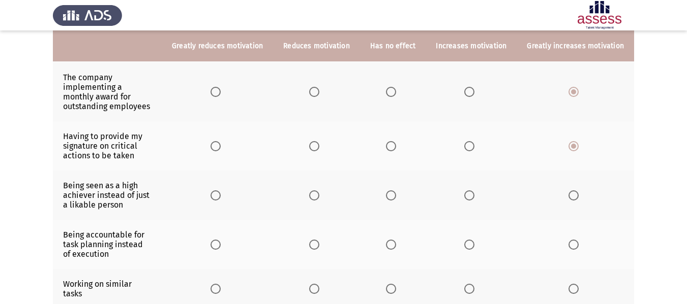
scroll to position [218, 0]
click at [578, 190] on span "Select an option" at bounding box center [573, 195] width 10 height 10
click at [578, 190] on input "Select an option" at bounding box center [573, 195] width 10 height 10
click at [578, 239] on span "Select an option" at bounding box center [573, 244] width 10 height 10
click at [578, 239] on input "Select an option" at bounding box center [573, 244] width 10 height 10
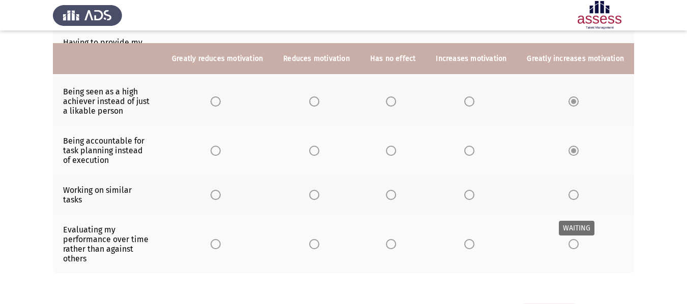
scroll to position [324, 0]
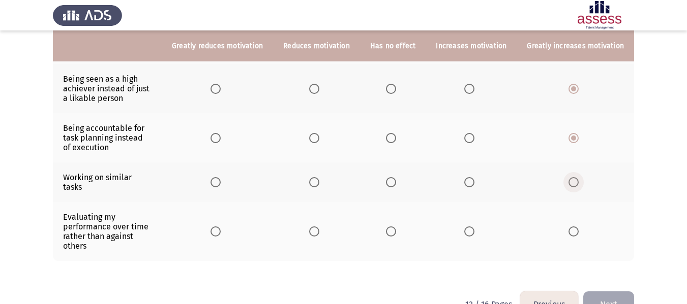
click at [575, 177] on span "Select an option" at bounding box center [573, 182] width 10 height 10
click at [575, 177] on input "Select an option" at bounding box center [573, 182] width 10 height 10
click at [576, 227] on span "Select an option" at bounding box center [573, 232] width 10 height 10
click at [576, 227] on input "Select an option" at bounding box center [573, 232] width 10 height 10
click at [617, 292] on button "Next" at bounding box center [608, 305] width 51 height 26
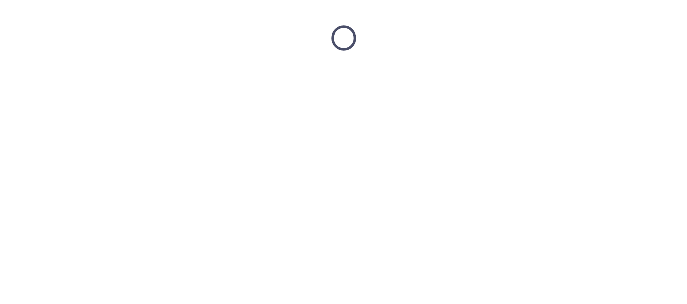
scroll to position [0, 0]
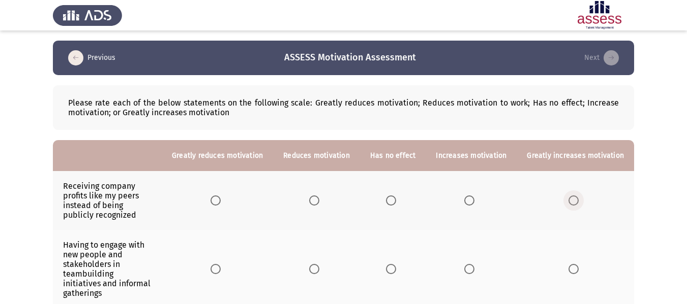
click at [574, 200] on span "Select an option" at bounding box center [573, 201] width 10 height 10
click at [574, 200] on input "Select an option" at bounding box center [573, 201] width 10 height 10
click at [573, 265] on span "Select an option" at bounding box center [573, 269] width 10 height 10
click at [573, 265] on input "Select an option" at bounding box center [573, 269] width 10 height 10
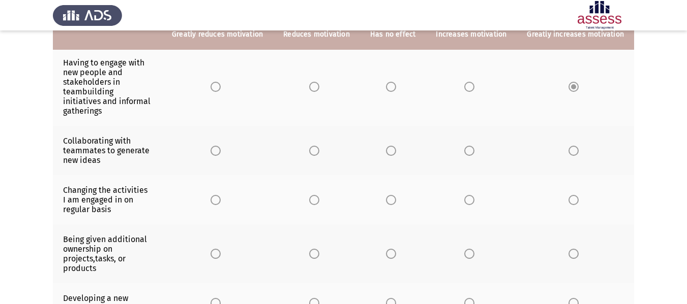
scroll to position [183, 0]
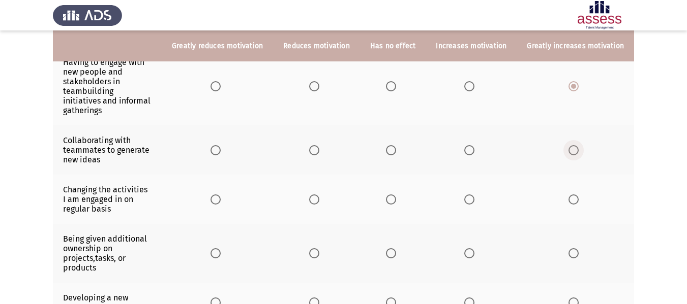
click at [576, 145] on span "Select an option" at bounding box center [573, 150] width 10 height 10
click at [576, 145] on input "Select an option" at bounding box center [573, 150] width 10 height 10
click at [577, 195] on span "Select an option" at bounding box center [573, 200] width 10 height 10
click at [577, 195] on input "Select an option" at bounding box center [573, 200] width 10 height 10
click at [577, 238] on th at bounding box center [574, 253] width 117 height 59
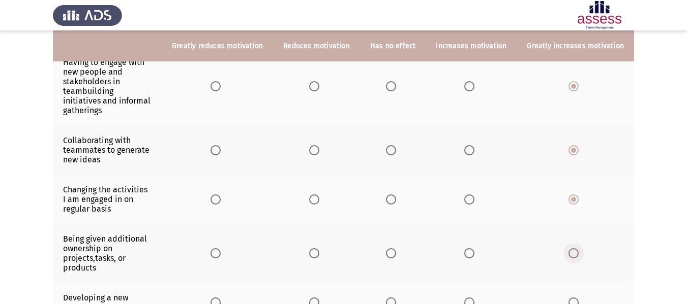
click at [577, 249] on span "Select an option" at bounding box center [573, 254] width 10 height 10
click at [577, 249] on input "Select an option" at bounding box center [573, 254] width 10 height 10
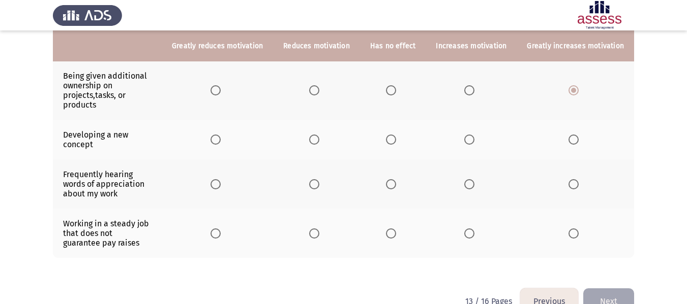
scroll to position [347, 0]
click at [577, 134] on span "Select an option" at bounding box center [573, 139] width 10 height 10
click at [577, 134] on input "Select an option" at bounding box center [573, 139] width 10 height 10
click at [575, 179] on span "Select an option" at bounding box center [573, 184] width 10 height 10
click at [575, 179] on input "Select an option" at bounding box center [573, 184] width 10 height 10
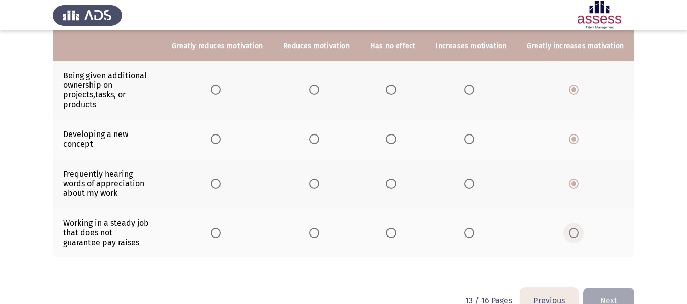
click at [574, 228] on span "Select an option" at bounding box center [573, 233] width 10 height 10
click at [574, 228] on input "Select an option" at bounding box center [573, 233] width 10 height 10
click at [611, 288] on button "Next" at bounding box center [608, 301] width 51 height 26
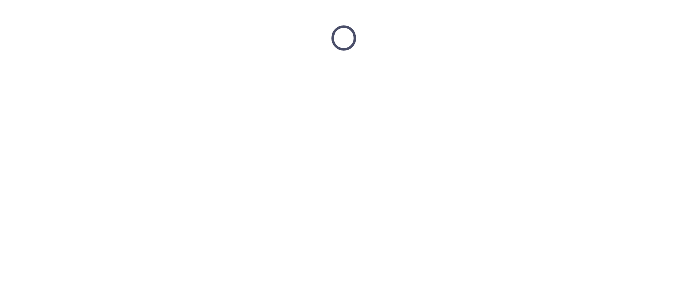
scroll to position [0, 0]
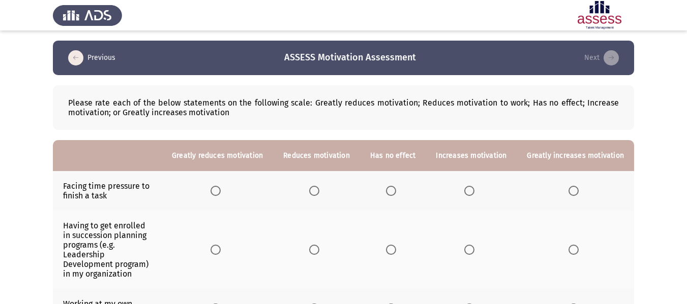
click at [568, 194] on th at bounding box center [574, 191] width 117 height 40
click at [571, 193] on span "Select an option" at bounding box center [573, 191] width 10 height 10
click at [571, 193] on input "Select an option" at bounding box center [573, 191] width 10 height 10
click at [575, 238] on th at bounding box center [574, 250] width 117 height 78
click at [575, 245] on span "Select an option" at bounding box center [573, 250] width 10 height 10
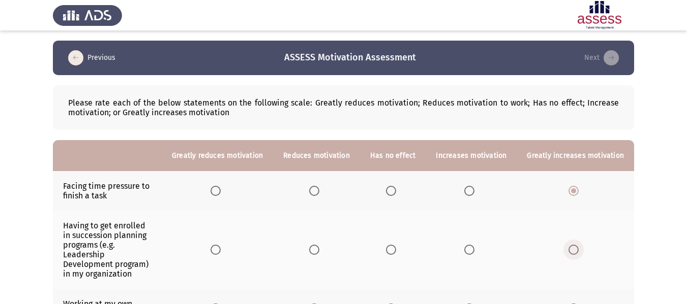
click at [575, 245] on input "Select an option" at bounding box center [573, 250] width 10 height 10
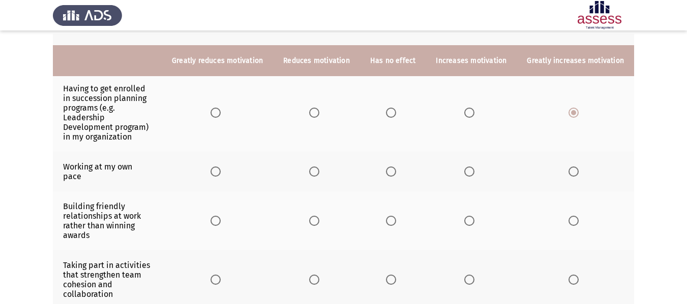
scroll to position [152, 0]
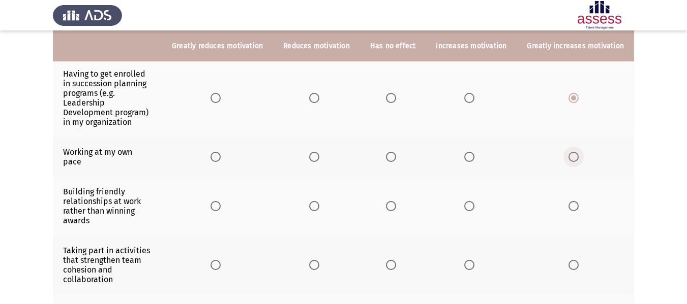
click at [574, 152] on span "Select an option" at bounding box center [573, 157] width 10 height 10
click at [574, 152] on input "Select an option" at bounding box center [573, 157] width 10 height 10
click at [576, 201] on span "Select an option" at bounding box center [573, 206] width 10 height 10
click at [576, 201] on input "Select an option" at bounding box center [573, 206] width 10 height 10
click at [575, 260] on span "Select an option" at bounding box center [573, 265] width 10 height 10
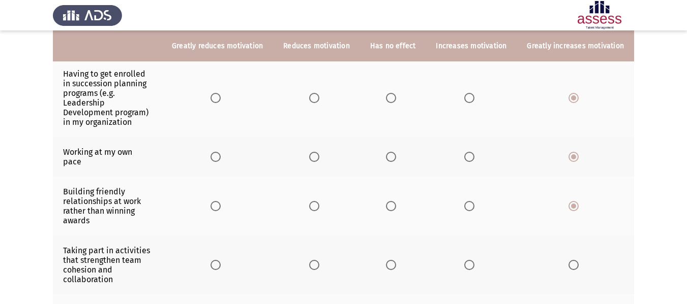
click at [575, 260] on input "Select an option" at bounding box center [573, 265] width 10 height 10
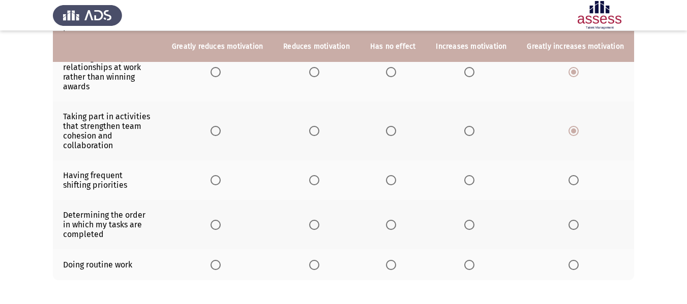
scroll to position [287, 0]
click at [574, 175] on span "Select an option" at bounding box center [573, 180] width 10 height 10
click at [574, 175] on input "Select an option" at bounding box center [573, 180] width 10 height 10
click at [576, 220] on span "Select an option" at bounding box center [573, 225] width 10 height 10
click at [576, 220] on input "Select an option" at bounding box center [573, 225] width 10 height 10
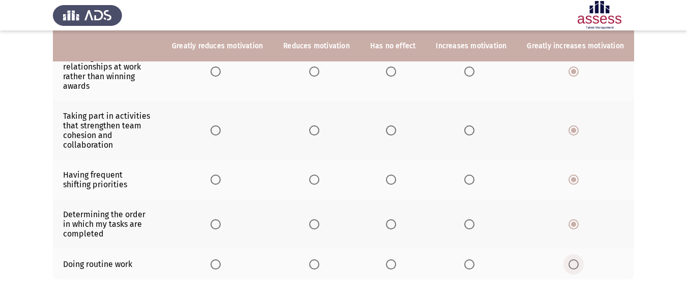
click at [577, 260] on span "Select an option" at bounding box center [573, 265] width 10 height 10
click at [577, 260] on input "Select an option" at bounding box center [573, 265] width 10 height 10
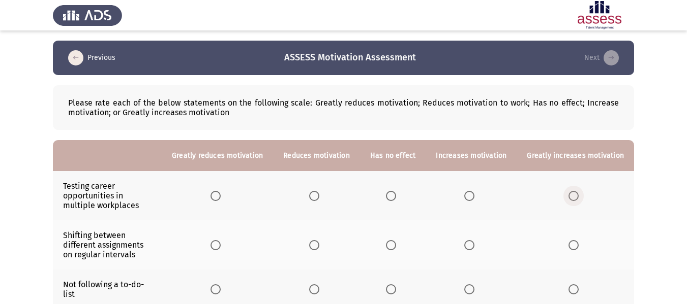
click at [576, 200] on span "Select an option" at bounding box center [573, 196] width 10 height 10
click at [576, 200] on input "Select an option" at bounding box center [573, 196] width 10 height 10
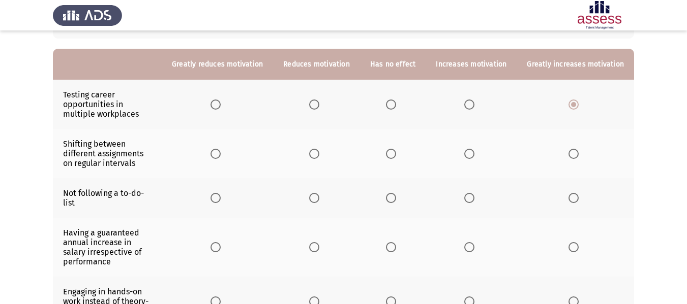
scroll to position [92, 0]
click at [576, 148] on span "Select an option" at bounding box center [573, 153] width 10 height 10
click at [576, 148] on input "Select an option" at bounding box center [573, 153] width 10 height 10
click at [575, 195] on span "Select an option" at bounding box center [573, 198] width 10 height 10
click at [575, 195] on input "Select an option" at bounding box center [573, 198] width 10 height 10
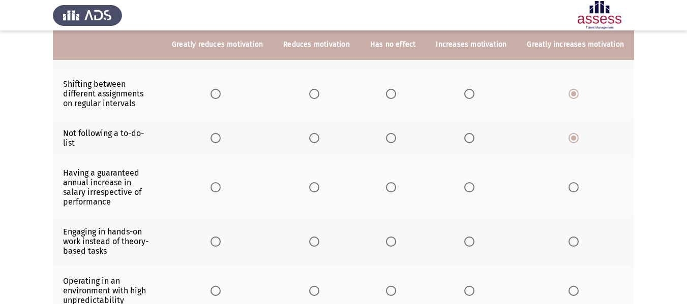
scroll to position [152, 0]
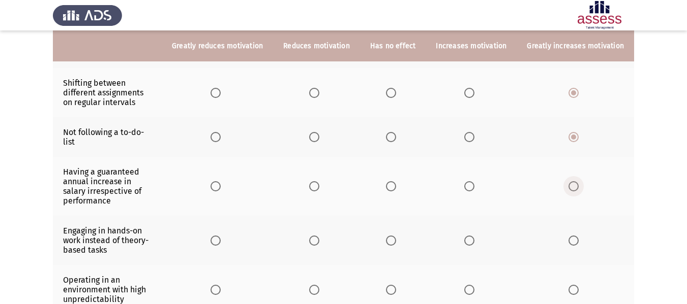
click at [575, 181] on span "Select an option" at bounding box center [573, 186] width 10 height 10
click at [575, 181] on input "Select an option" at bounding box center [573, 186] width 10 height 10
click at [571, 236] on span "Select an option" at bounding box center [573, 241] width 10 height 10
click at [571, 236] on input "Select an option" at bounding box center [573, 241] width 10 height 10
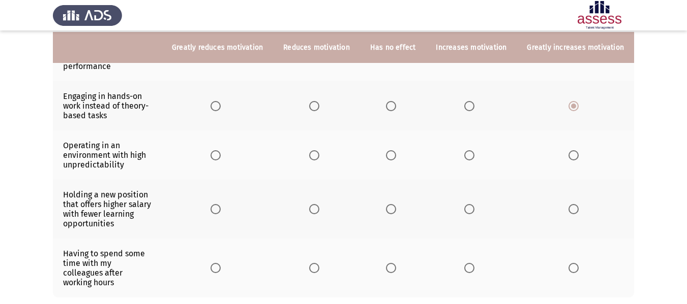
scroll to position [289, 0]
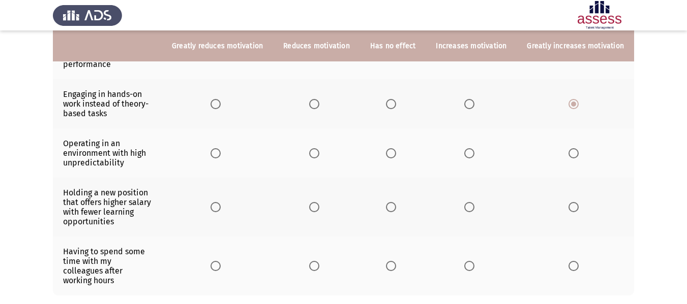
click at [573, 148] on span "Select an option" at bounding box center [573, 153] width 10 height 10
click at [573, 148] on input "Select an option" at bounding box center [573, 153] width 10 height 10
click at [577, 202] on span "Select an option" at bounding box center [573, 207] width 10 height 10
click at [577, 202] on input "Select an option" at bounding box center [573, 207] width 10 height 10
click at [577, 261] on span "Select an option" at bounding box center [573, 266] width 10 height 10
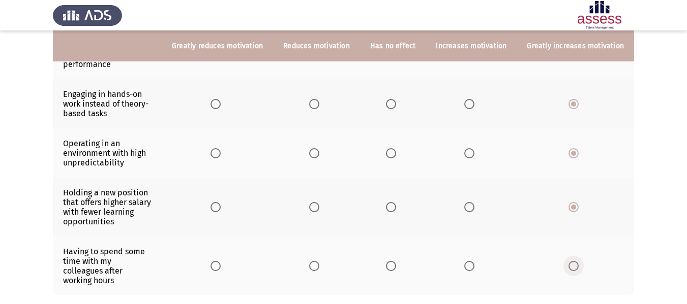
click at [577, 261] on input "Select an option" at bounding box center [573, 266] width 10 height 10
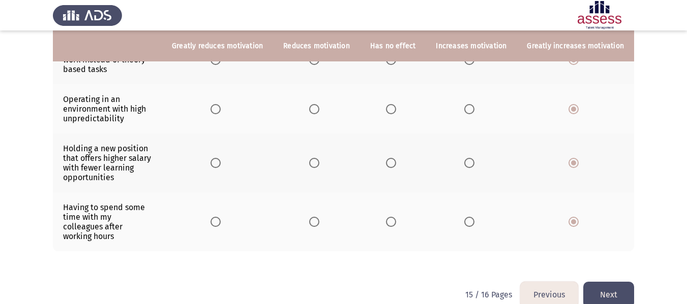
click at [596, 282] on button "Next" at bounding box center [608, 295] width 51 height 26
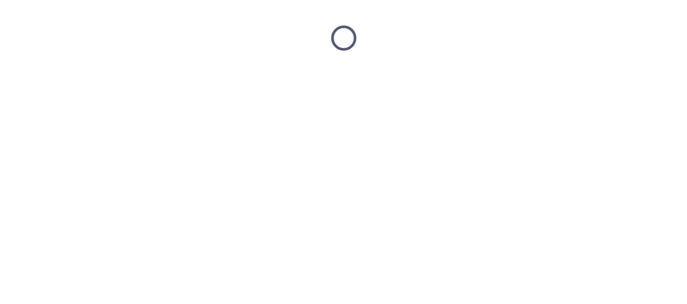
scroll to position [0, 0]
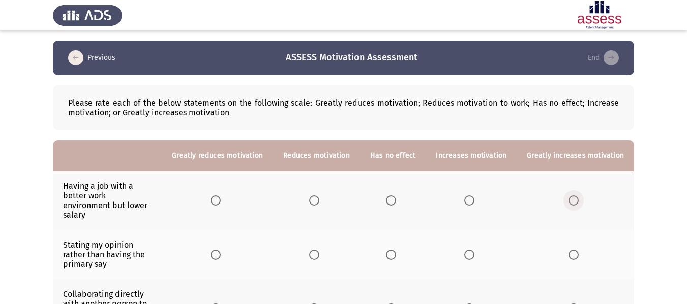
click at [573, 196] on span "Select an option" at bounding box center [573, 201] width 10 height 10
click at [573, 196] on input "Select an option" at bounding box center [573, 201] width 10 height 10
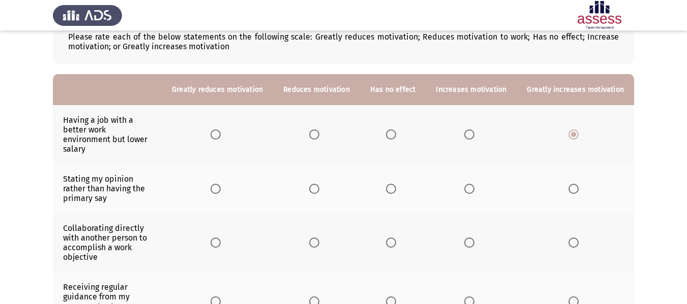
scroll to position [68, 0]
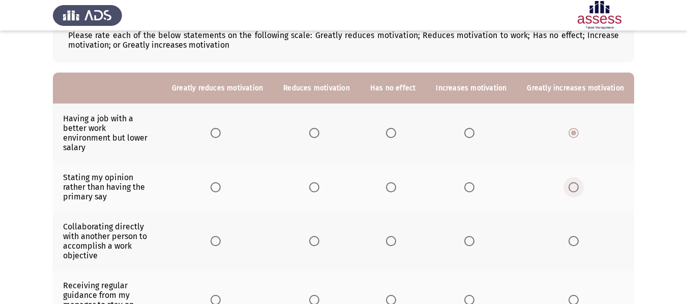
click at [573, 182] on span "Select an option" at bounding box center [573, 187] width 10 height 10
click at [573, 182] on input "Select an option" at bounding box center [573, 187] width 10 height 10
click at [576, 236] on span "Select an option" at bounding box center [573, 241] width 10 height 10
click at [576, 236] on input "Select an option" at bounding box center [573, 241] width 10 height 10
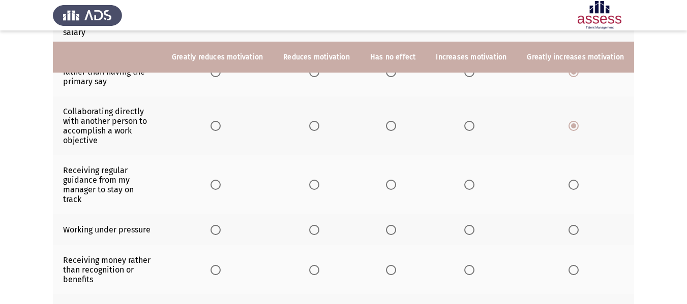
scroll to position [199, 0]
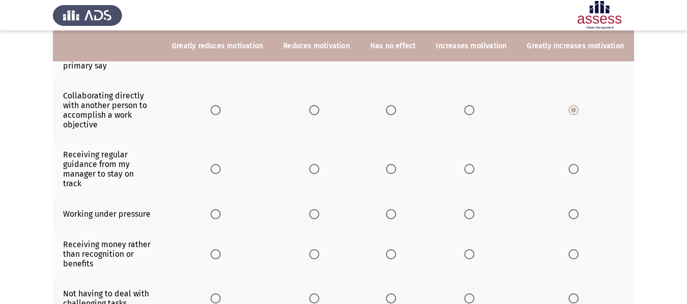
click at [574, 148] on th at bounding box center [574, 169] width 117 height 59
click at [574, 164] on span "Select an option" at bounding box center [573, 169] width 10 height 10
click at [574, 164] on input "Select an option" at bounding box center [573, 169] width 10 height 10
click at [574, 209] on span "Select an option" at bounding box center [573, 214] width 10 height 10
click at [574, 209] on input "Select an option" at bounding box center [573, 214] width 10 height 10
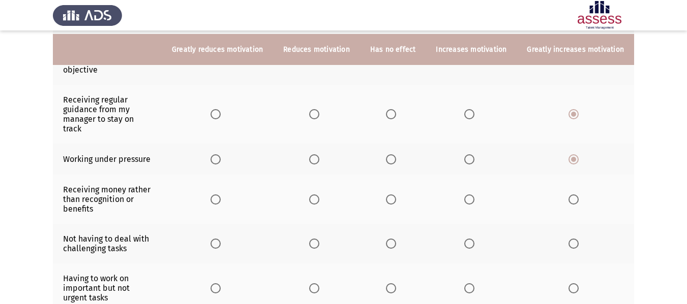
scroll to position [259, 0]
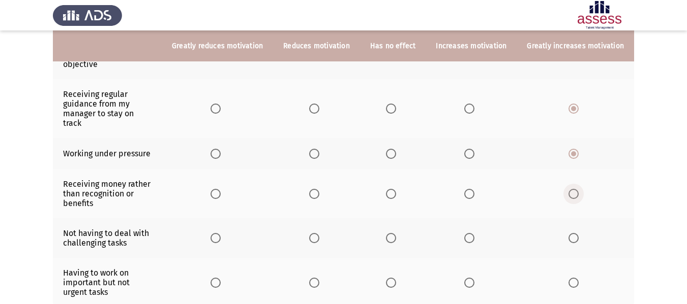
click at [575, 189] on span "Select an option" at bounding box center [573, 194] width 10 height 10
click at [575, 189] on input "Select an option" at bounding box center [573, 194] width 10 height 10
click at [573, 233] on span "Select an option" at bounding box center [573, 238] width 10 height 10
click at [573, 233] on input "Select an option" at bounding box center [573, 238] width 10 height 10
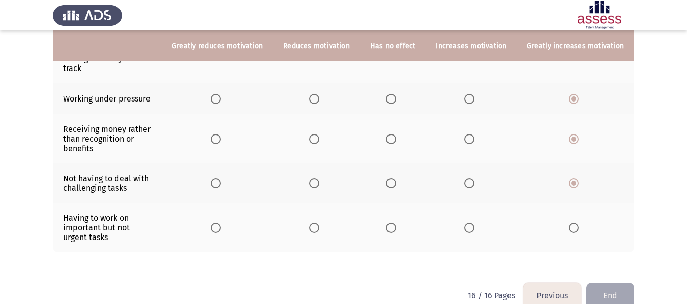
click at [576, 214] on th at bounding box center [574, 227] width 117 height 49
click at [575, 223] on span "Select an option" at bounding box center [573, 228] width 10 height 10
click at [575, 223] on input "Select an option" at bounding box center [573, 228] width 10 height 10
click at [618, 283] on button "End" at bounding box center [610, 296] width 48 height 26
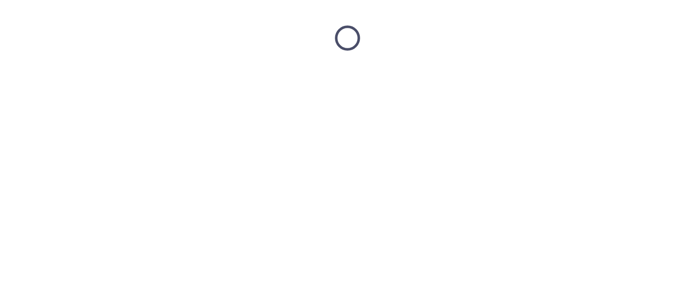
scroll to position [0, 0]
